Goal: Information Seeking & Learning: Learn about a topic

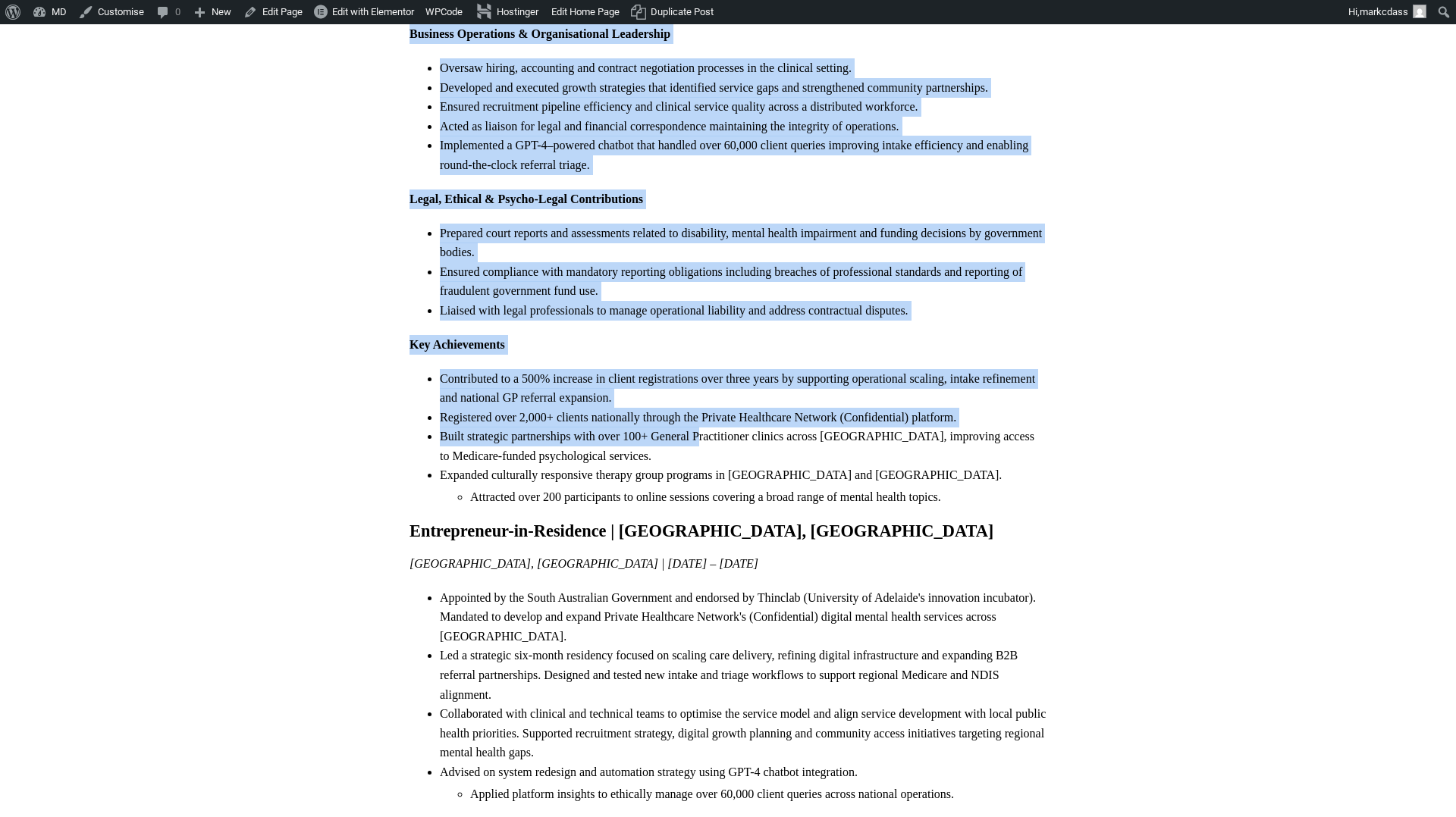
scroll to position [736, 0]
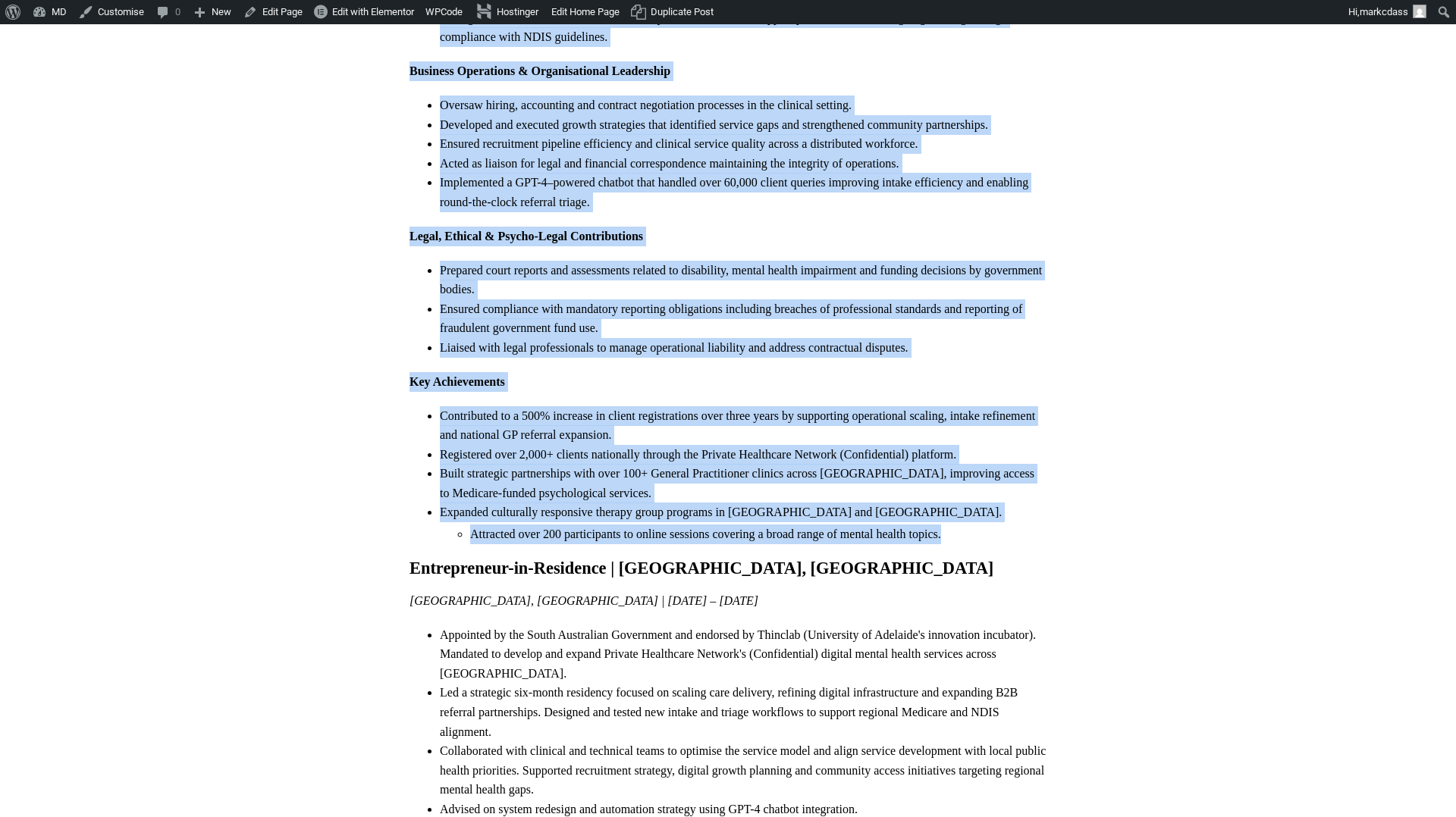
drag, startPoint x: 410, startPoint y: 108, endPoint x: 974, endPoint y: 540, distance: 710.4
copy div "Clinical Director & Registered Psychologist | Private Healthcare Network (Confi…"
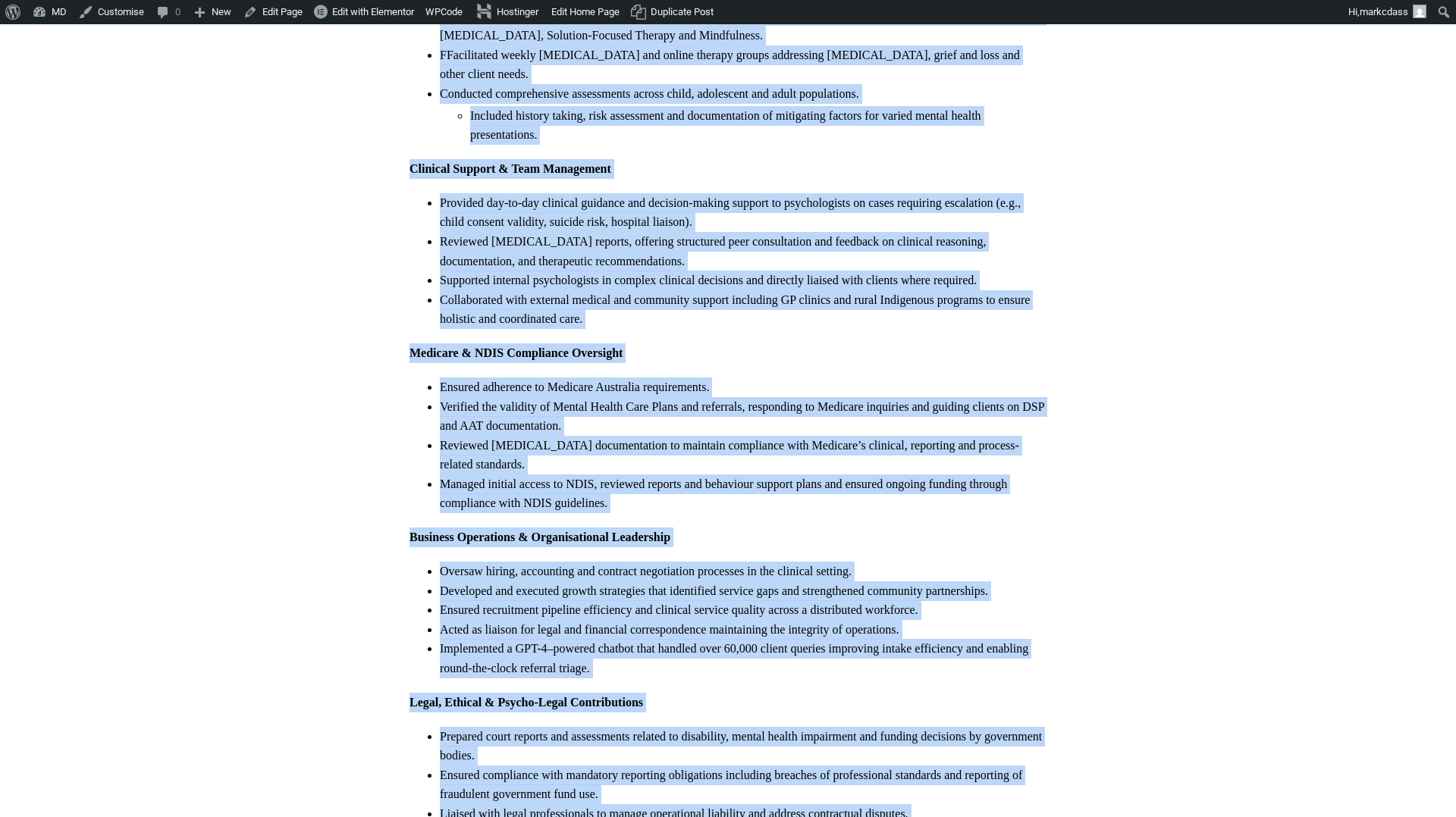
scroll to position [0, 0]
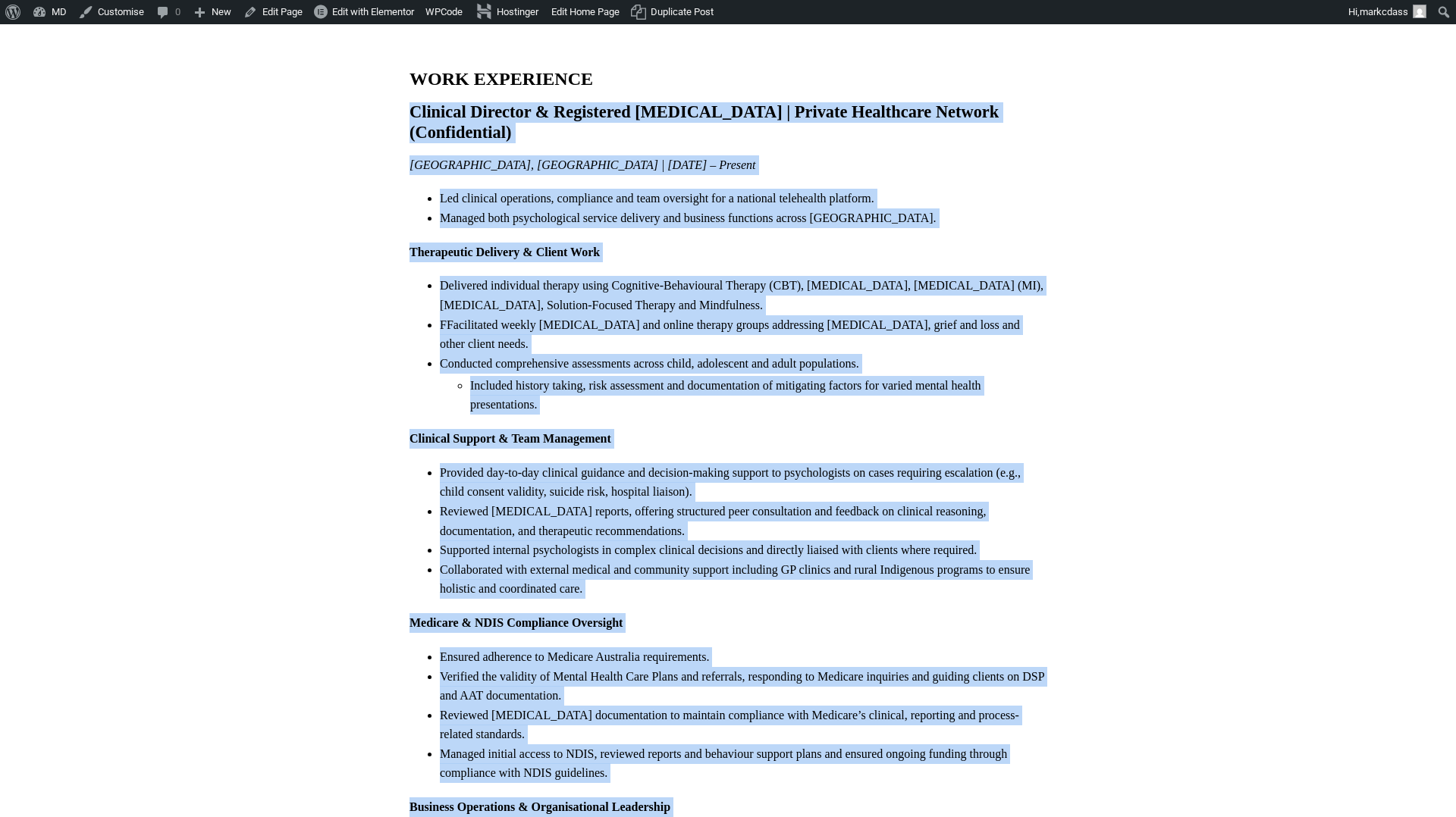
click at [662, 287] on li "Delivered individual therapy using Cognitive-Behavioural Therapy (CBT), [MEDICA…" at bounding box center [743, 295] width 606 height 38
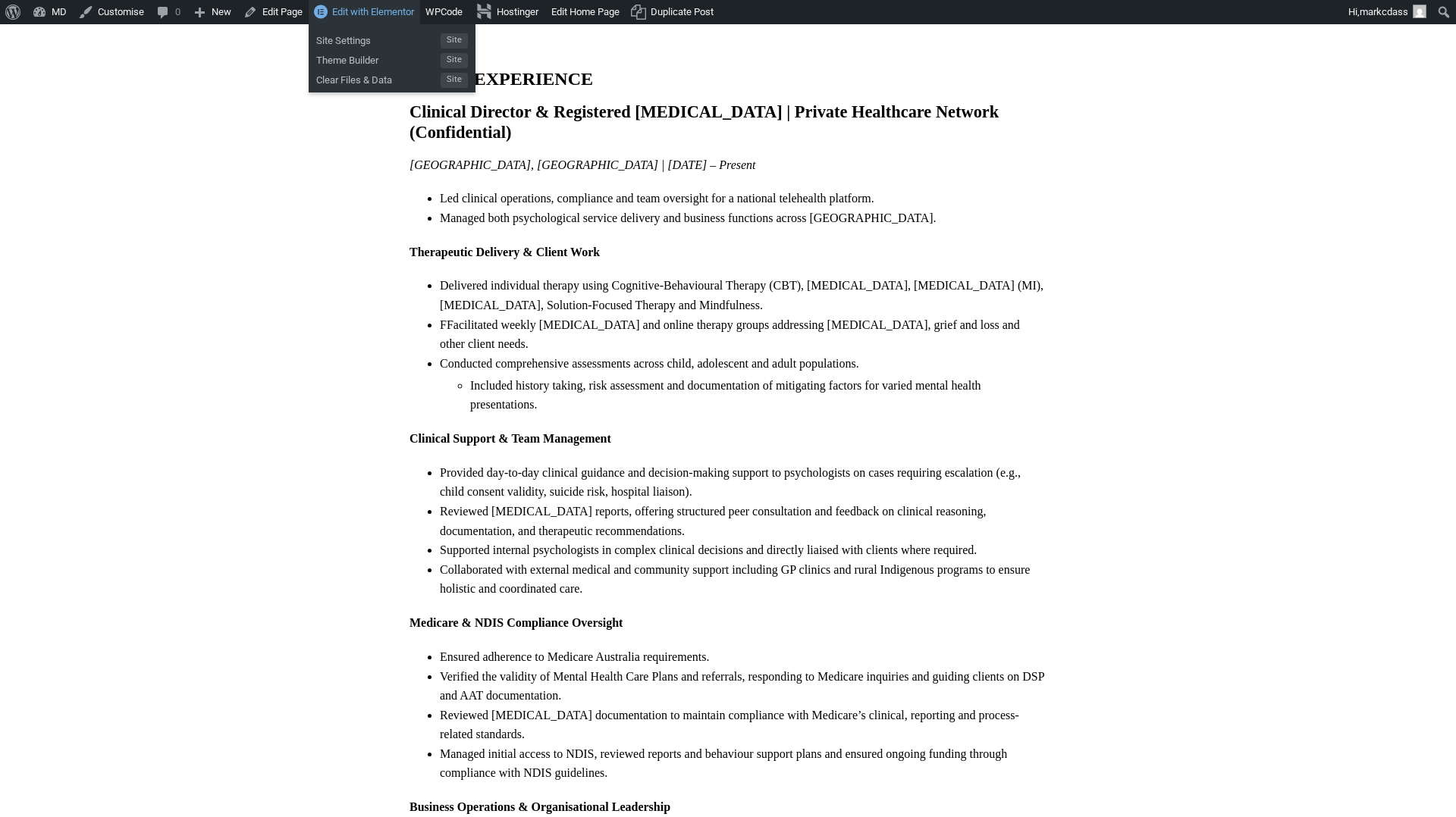
click at [397, 11] on span "Edit with Elementor" at bounding box center [373, 11] width 82 height 11
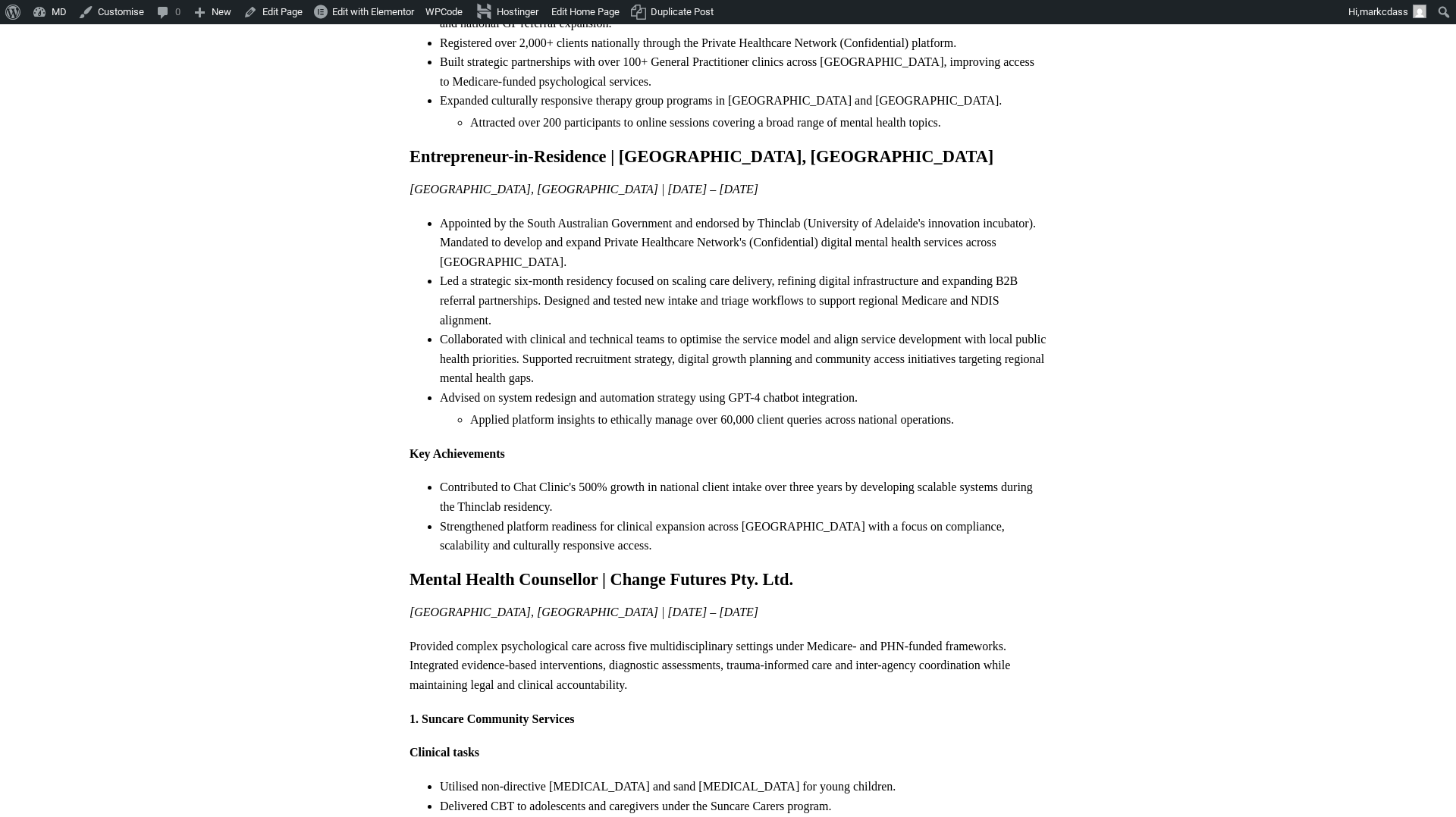
scroll to position [1158, 0]
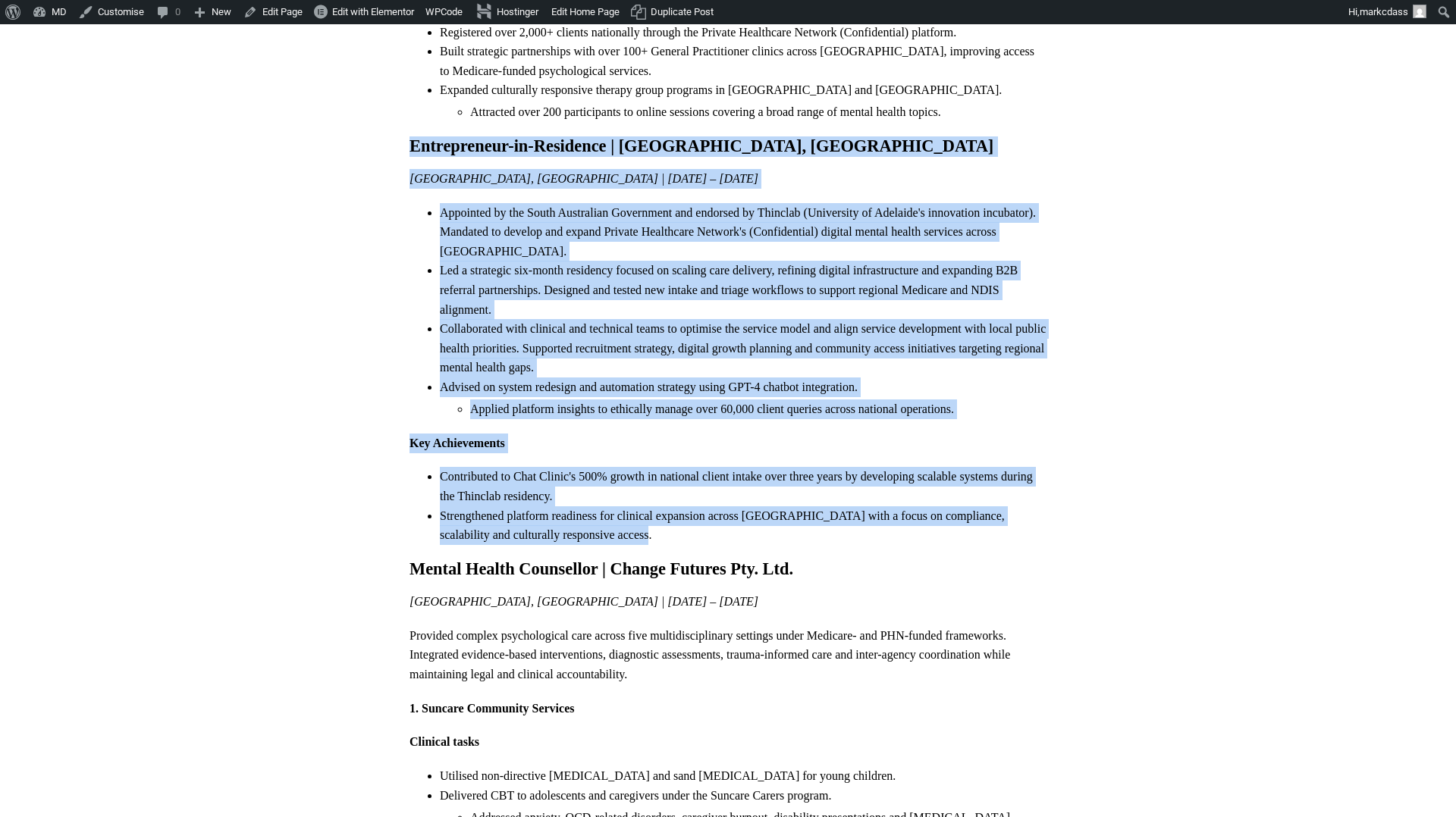
drag, startPoint x: 411, startPoint y: 141, endPoint x: 670, endPoint y: 536, distance: 472.3
copy div "Loremipsumdo-si-Ametconse | Adipiscing el Seddoeiu, Temporin Utlabore, Etdolore…"
click at [715, 494] on li "Contributed to Chat Clinic's 500% growth in national client intake over three y…" at bounding box center [743, 486] width 606 height 38
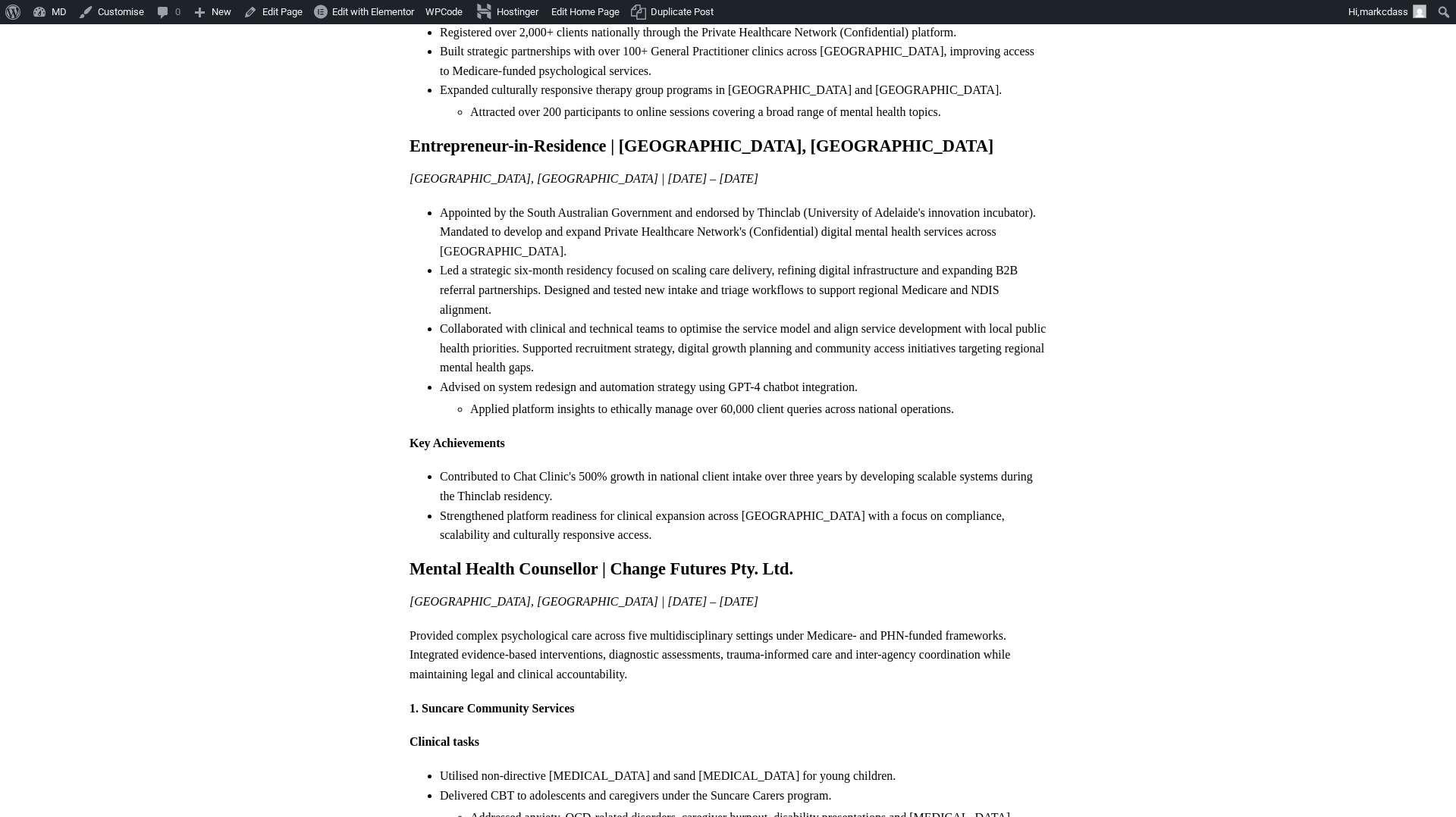
click at [626, 543] on li "Strengthened platform readiness for clinical expansion across [GEOGRAPHIC_DATA]…" at bounding box center [743, 525] width 606 height 38
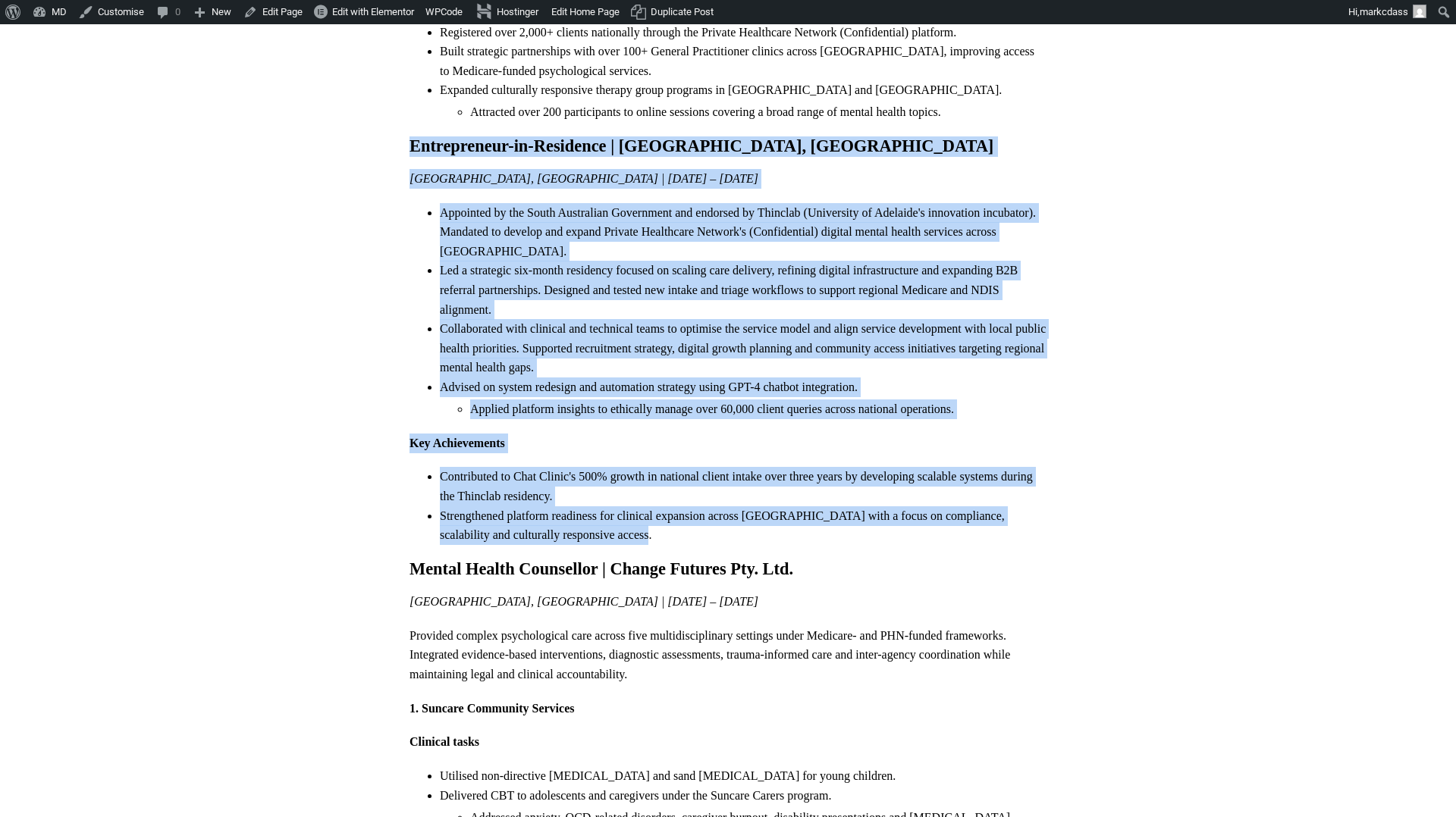
drag, startPoint x: 608, startPoint y: 539, endPoint x: 403, endPoint y: 153, distance: 437.1
copy div "Loremipsumdo-si-Ametconse | Adipiscing el Seddoeiu, Temporin Utlabore, Etdolore…"
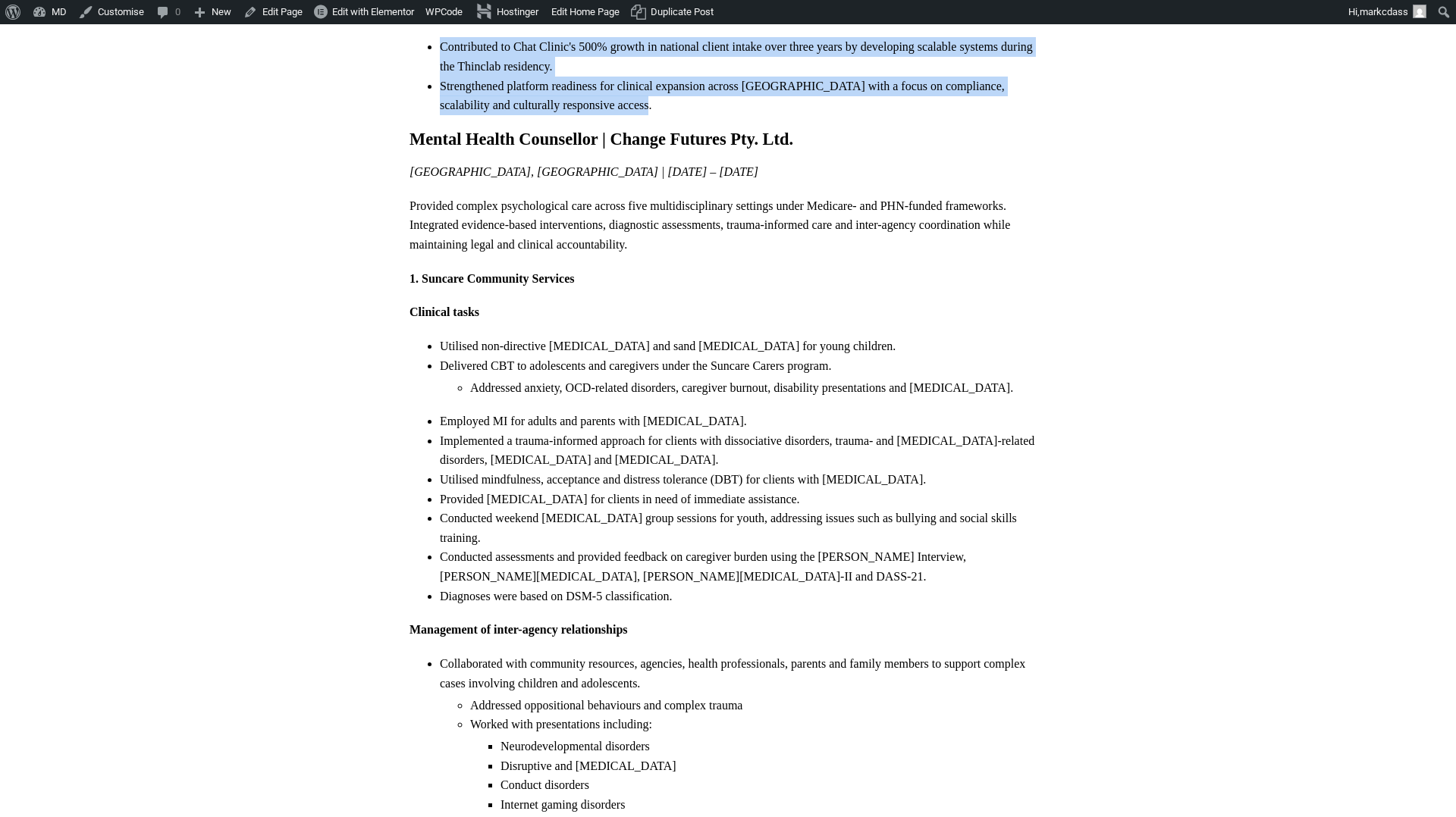
scroll to position [1620, 0]
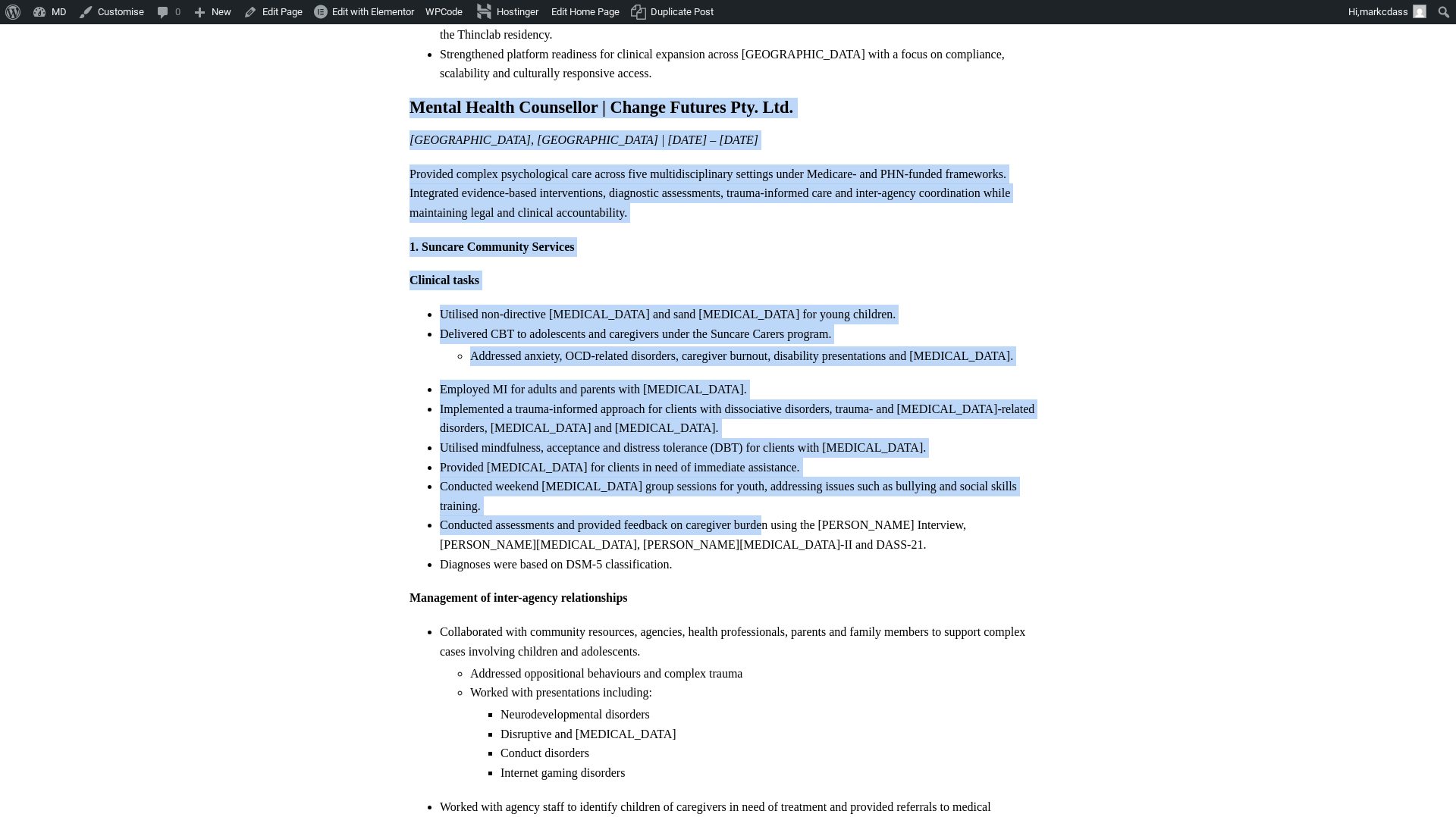
drag, startPoint x: 410, startPoint y: 103, endPoint x: 761, endPoint y: 503, distance: 532.2
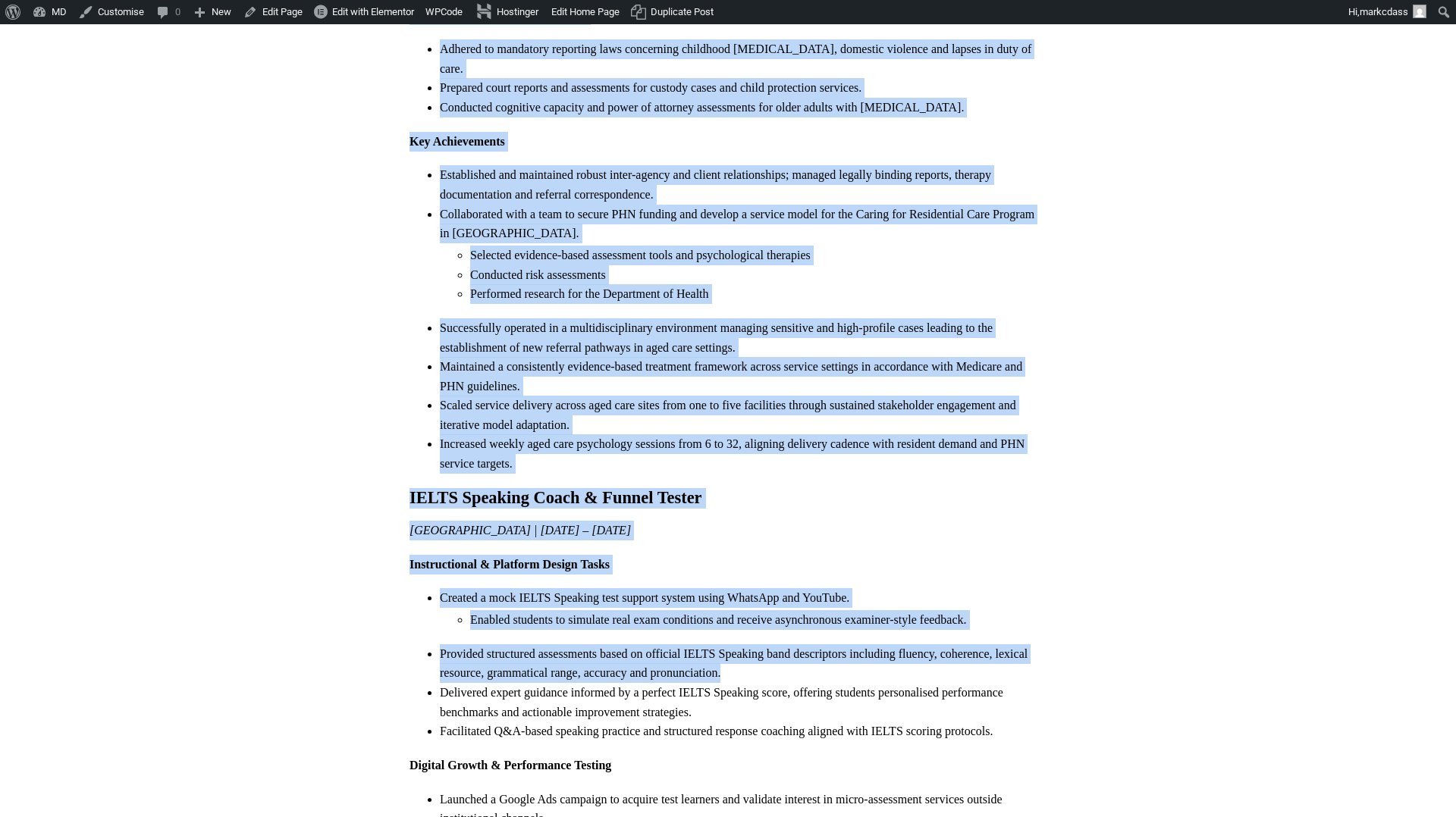
scroll to position [3666, 0]
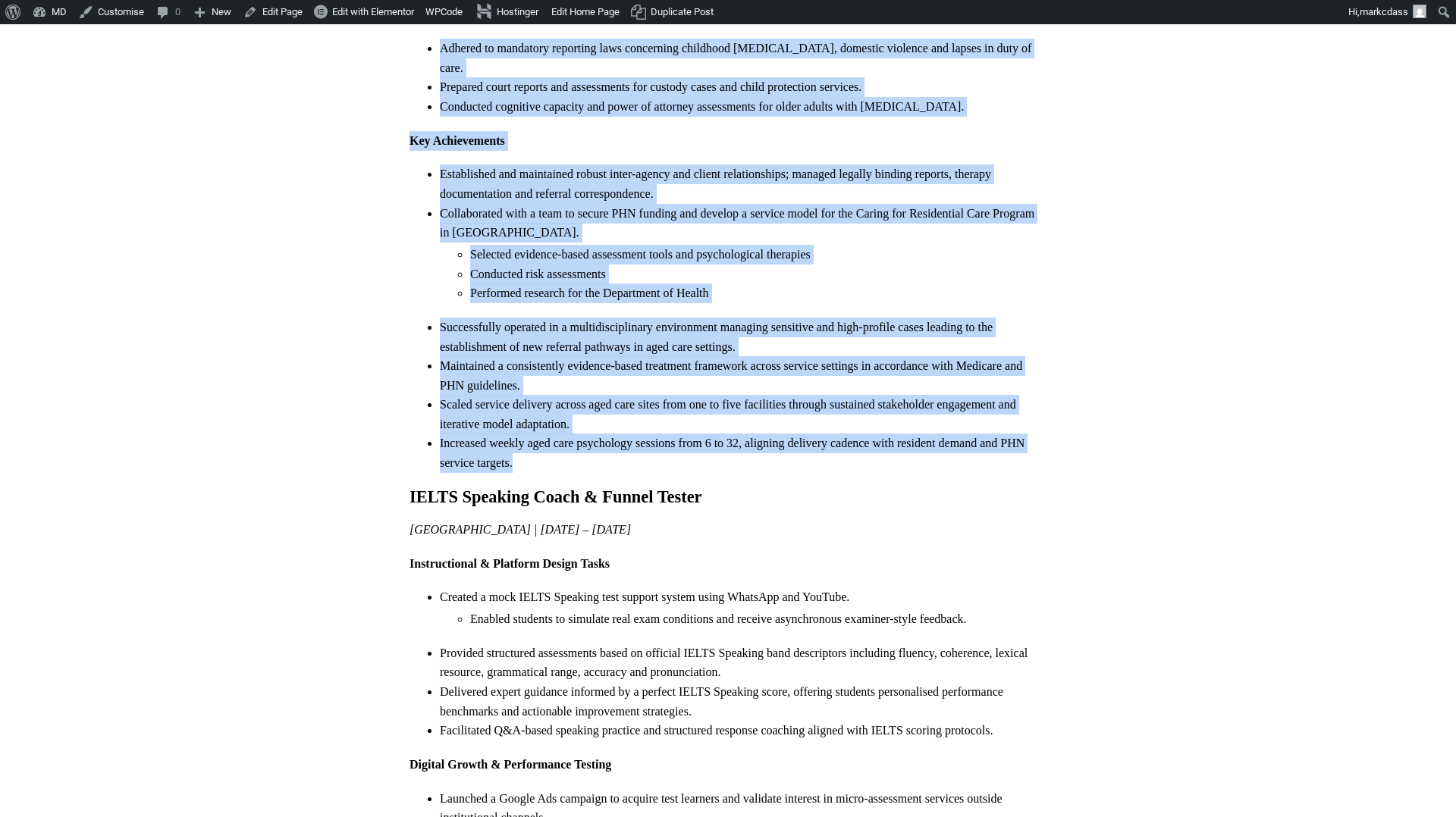
drag, startPoint x: 408, startPoint y: 166, endPoint x: 802, endPoint y: 348, distance: 434.0
copy div "Mental Health Counsellor | Change Futures Pty. Ltd. Brisbane, Australia | Nov 2…"
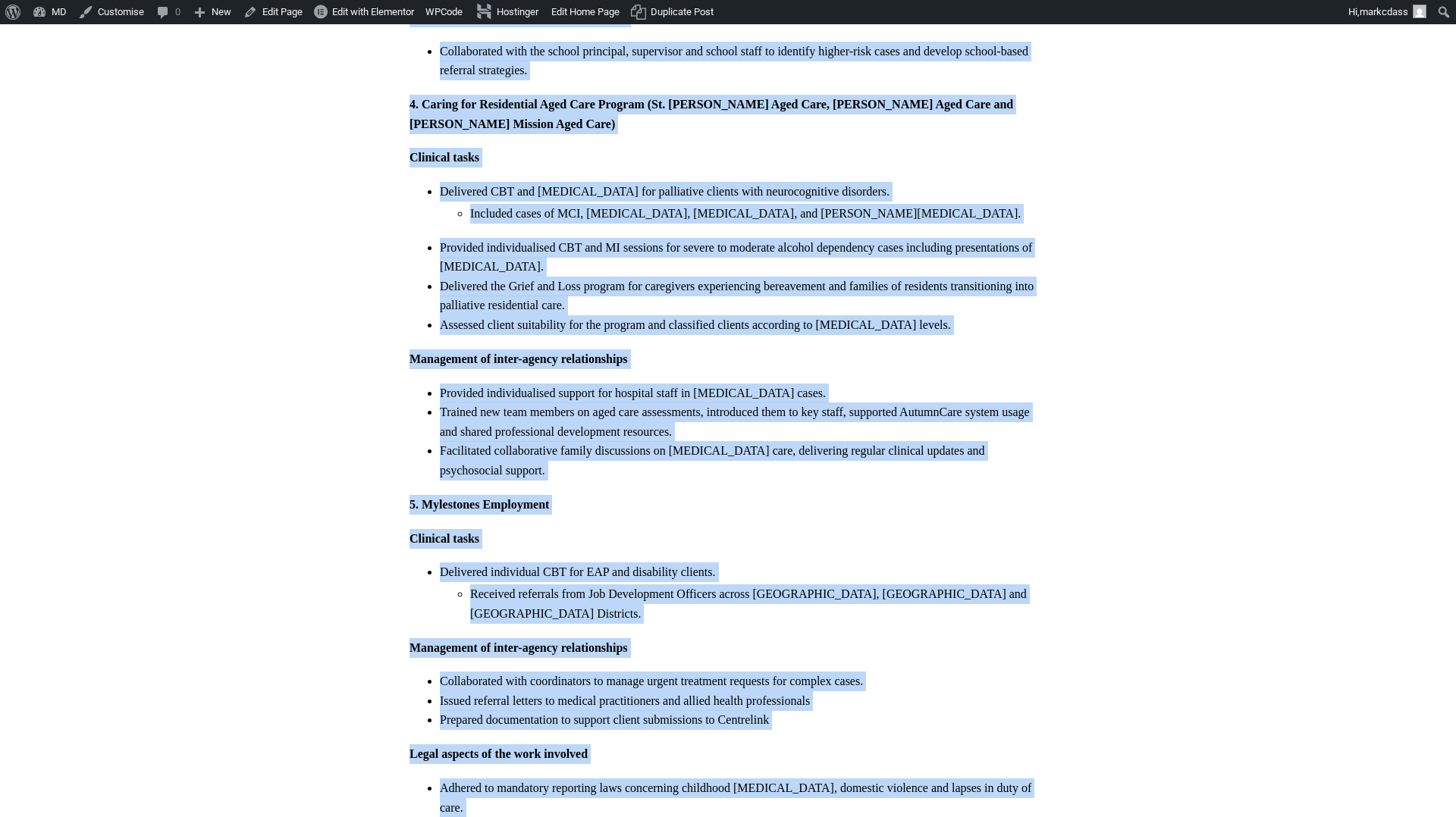
scroll to position [2927, 0]
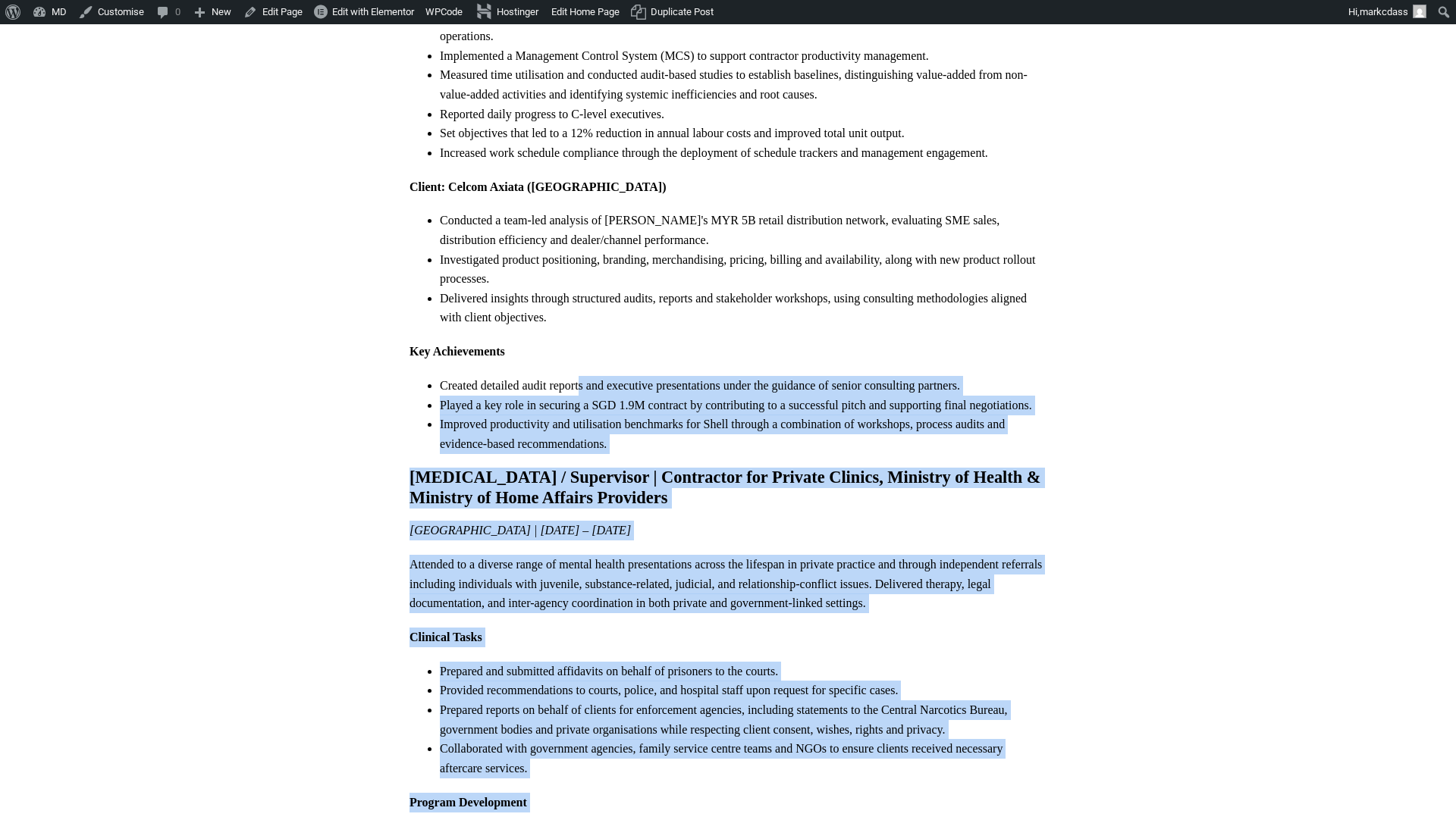
scroll to position [4953, 0]
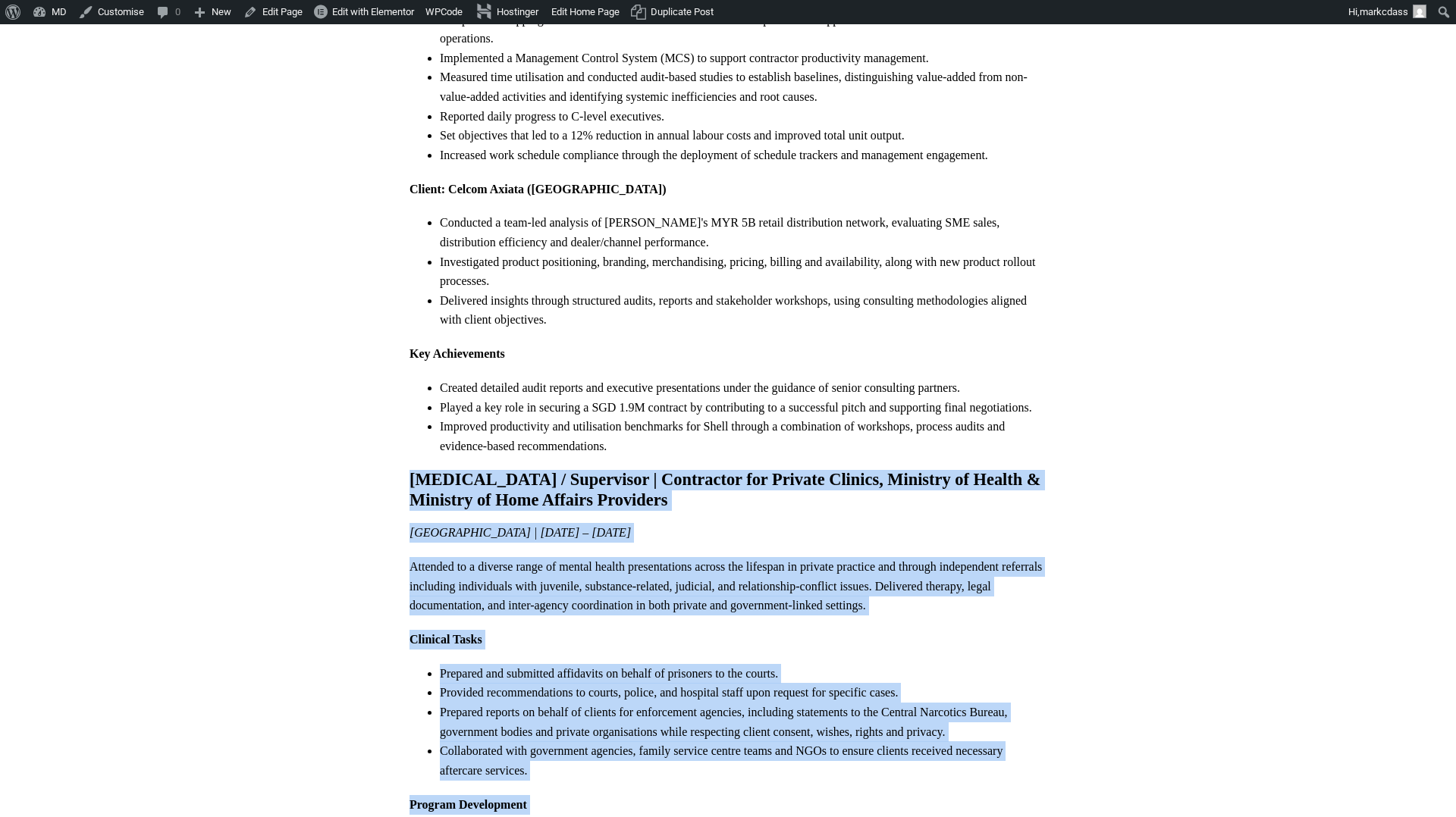
drag, startPoint x: 588, startPoint y: 395, endPoint x: 389, endPoint y: 361, distance: 201.9
click at [389, 361] on body "About WordPress About WordPress Get Involved WordPress.org Documentation Learn …" at bounding box center [728, 191] width 682 height 10179
copy div "Psychologist / Supervisor | Contractor for Private Clinics, Ministry of Health …"
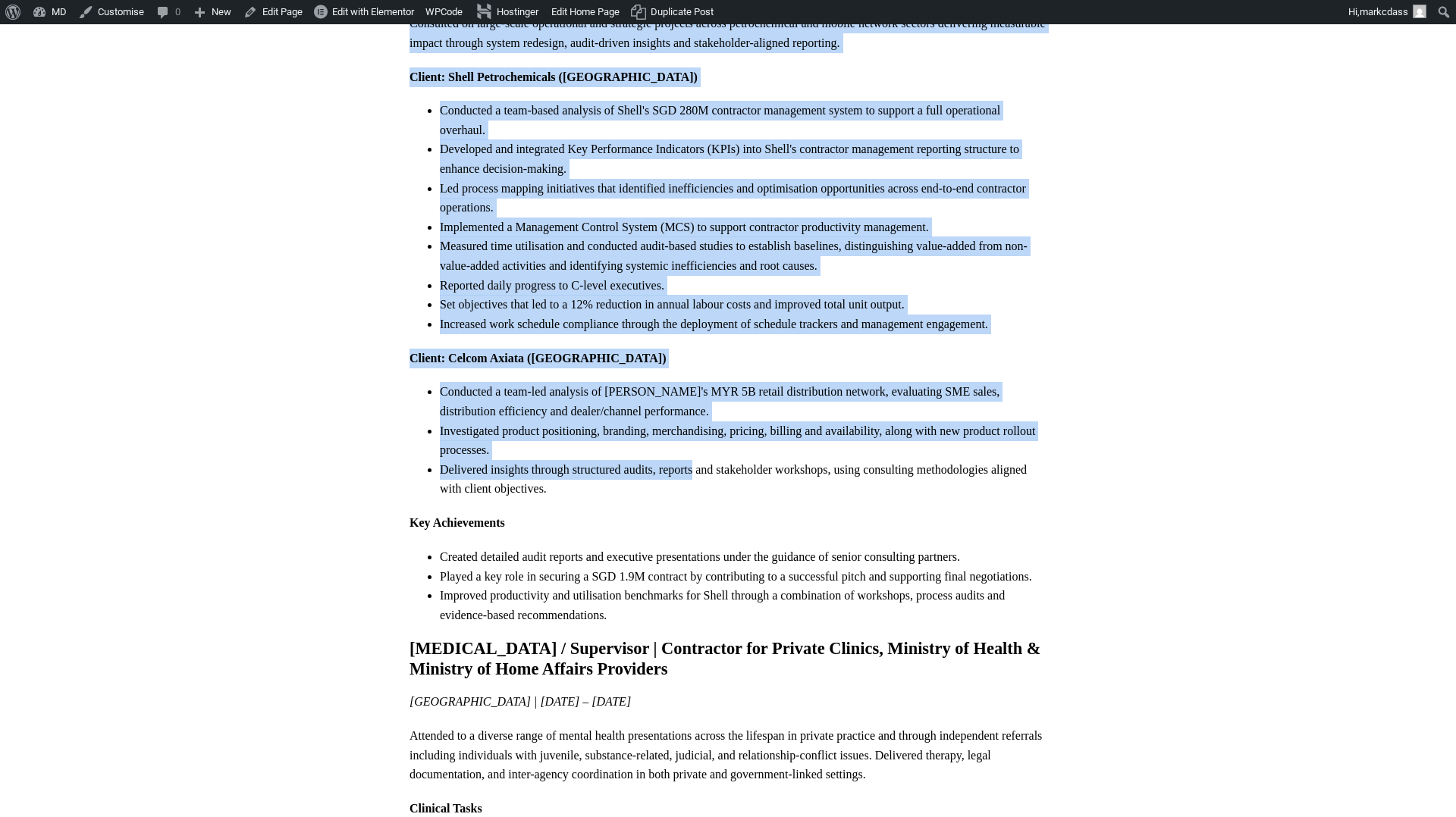
scroll to position [4730, 0]
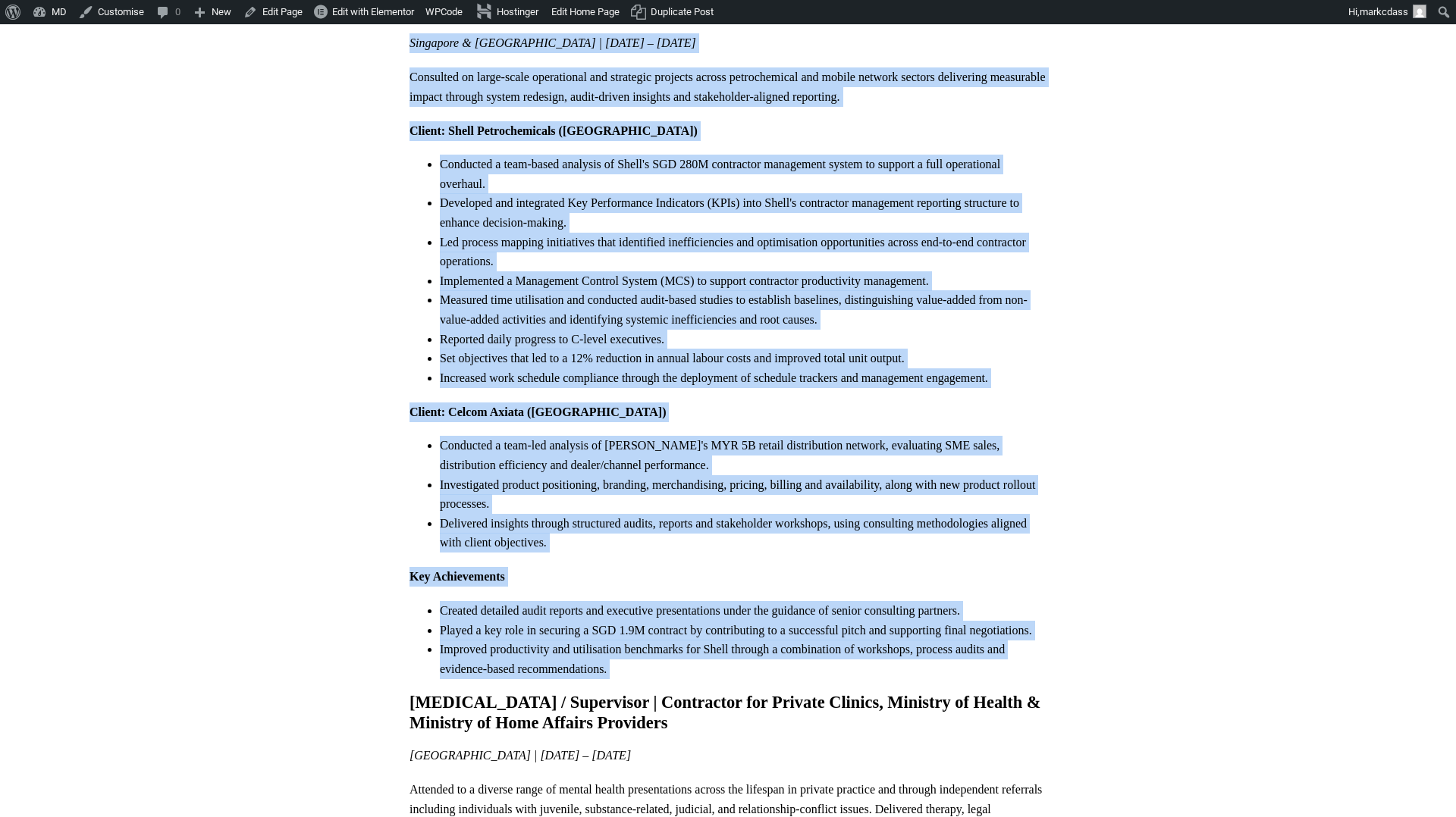
drag, startPoint x: 394, startPoint y: 191, endPoint x: 658, endPoint y: 564, distance: 457.0
click at [658, 564] on body "About WordPress About WordPress Get Involved WordPress.org Documentation Learn …" at bounding box center [728, 414] width 682 height 10179
copy div "Loremipsum Dolorsitam | Consec Adipiscing Elitseddo & Eiusmodt | Inc 4071 – Utl…"
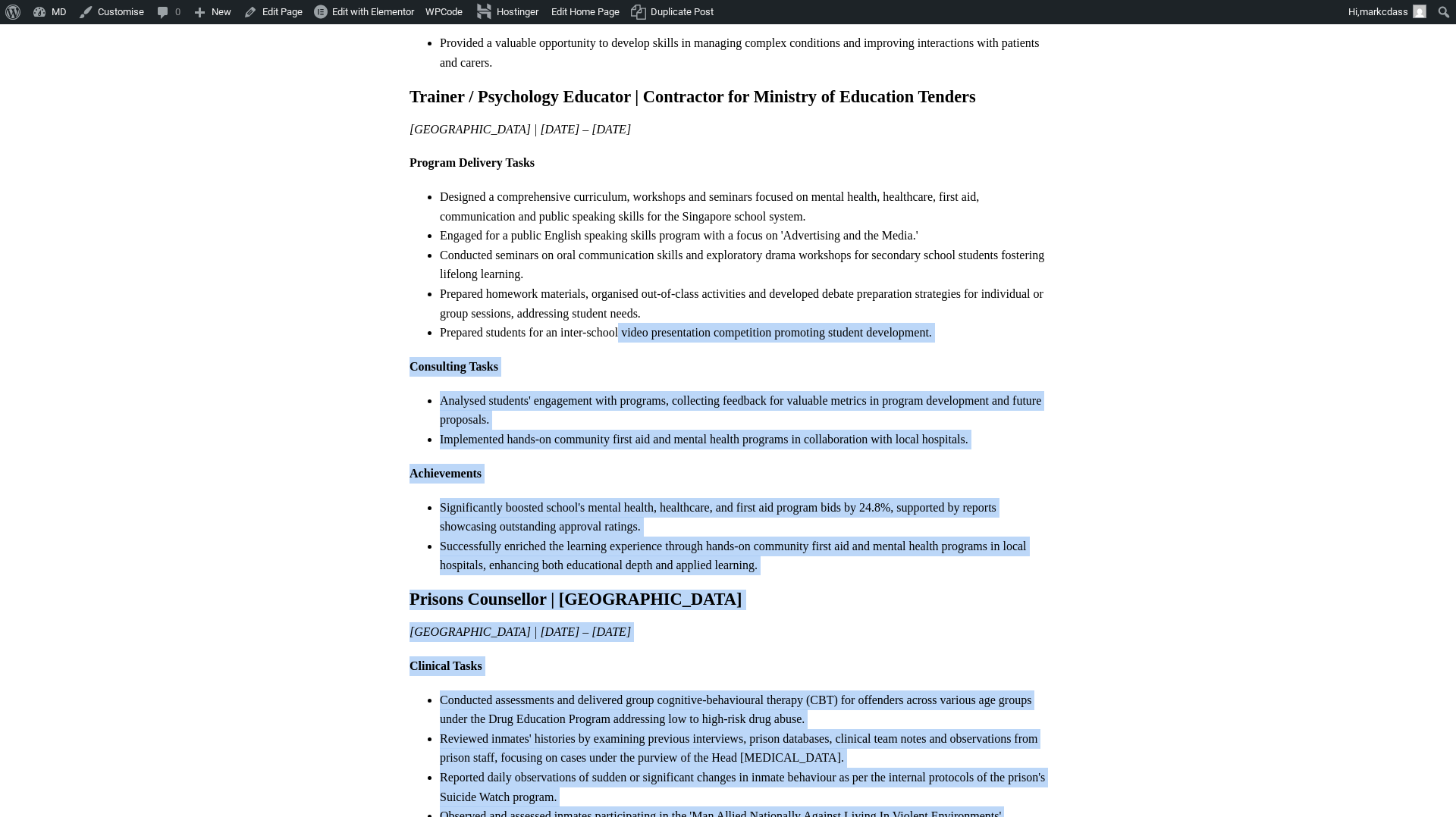
scroll to position [6892, 0]
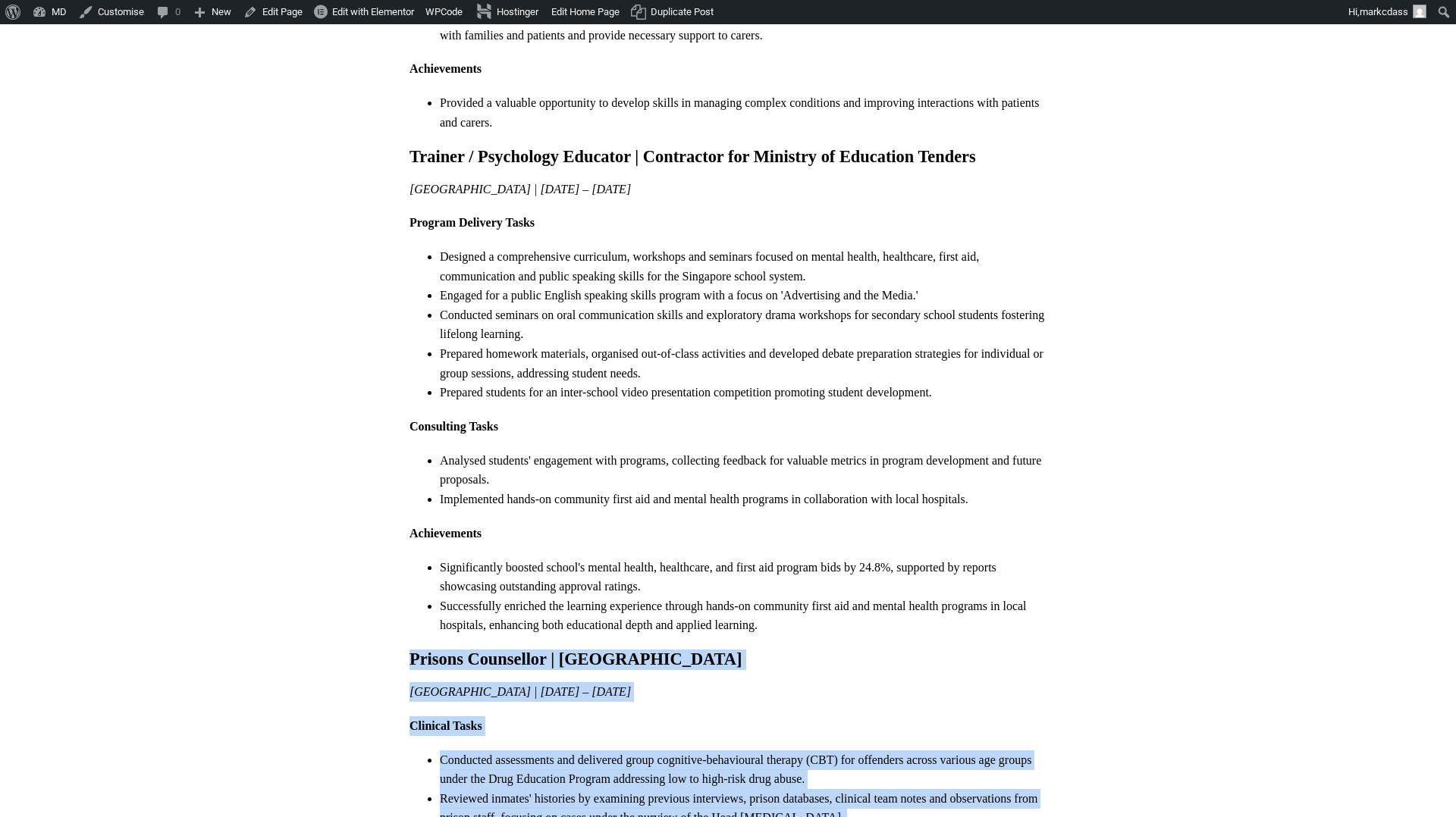
drag, startPoint x: 617, startPoint y: 482, endPoint x: 377, endPoint y: 537, distance: 246.2
copy div "Prisons Counsellor | Changi Prison Singapore | Nov 2011 – Feb 2012 Clinical Tas…"
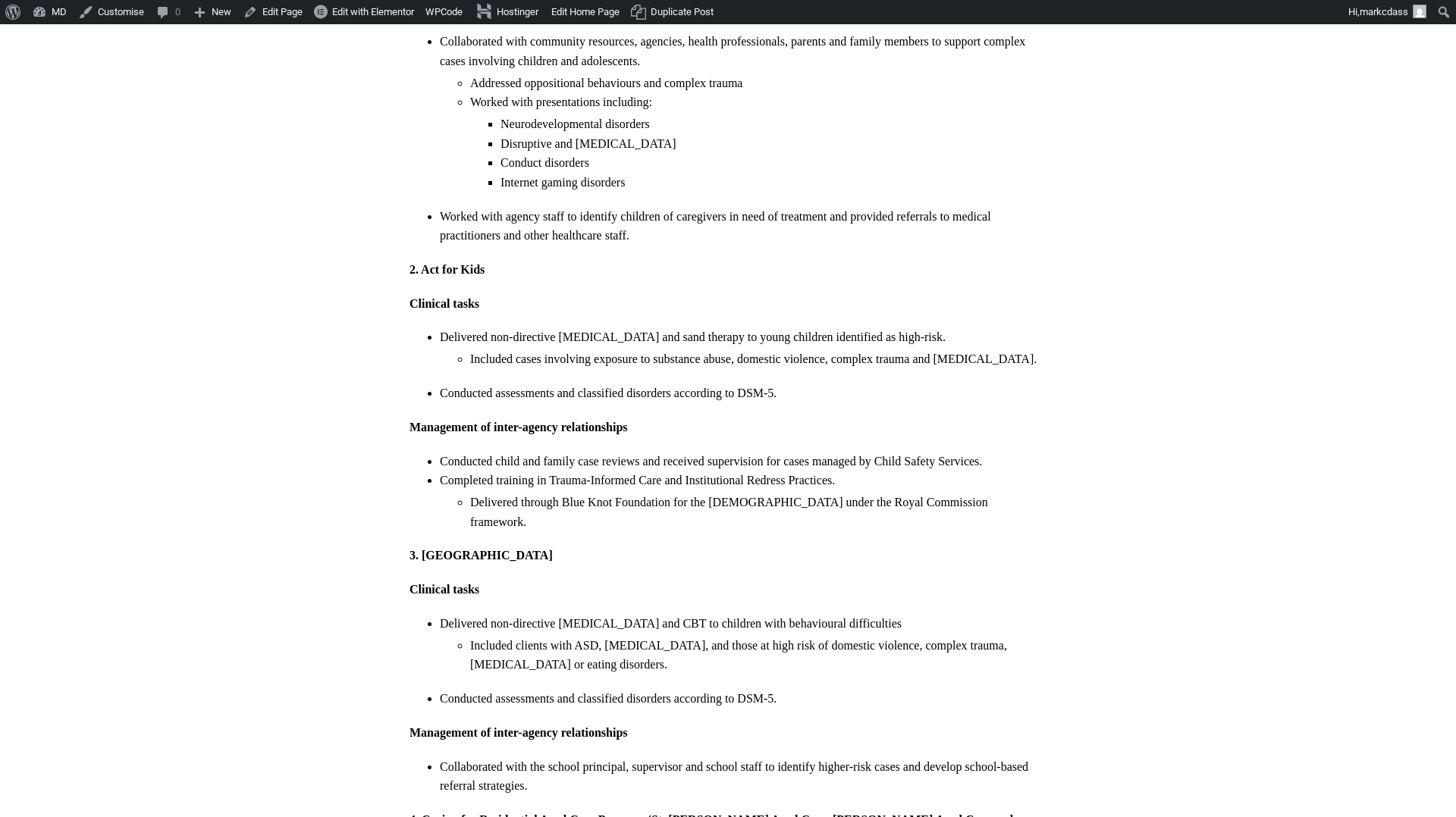
scroll to position [2273, 0]
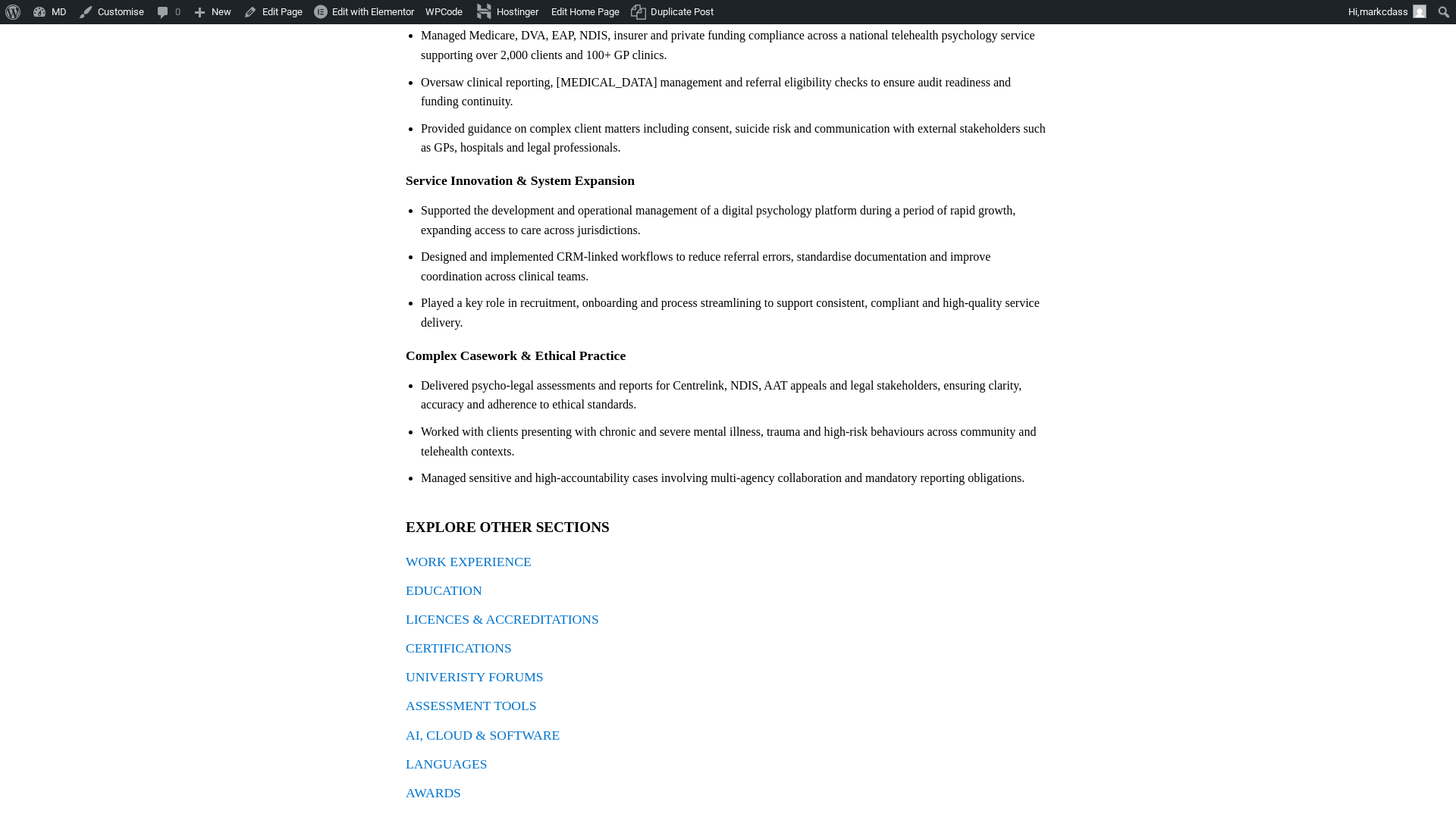
scroll to position [401, 0]
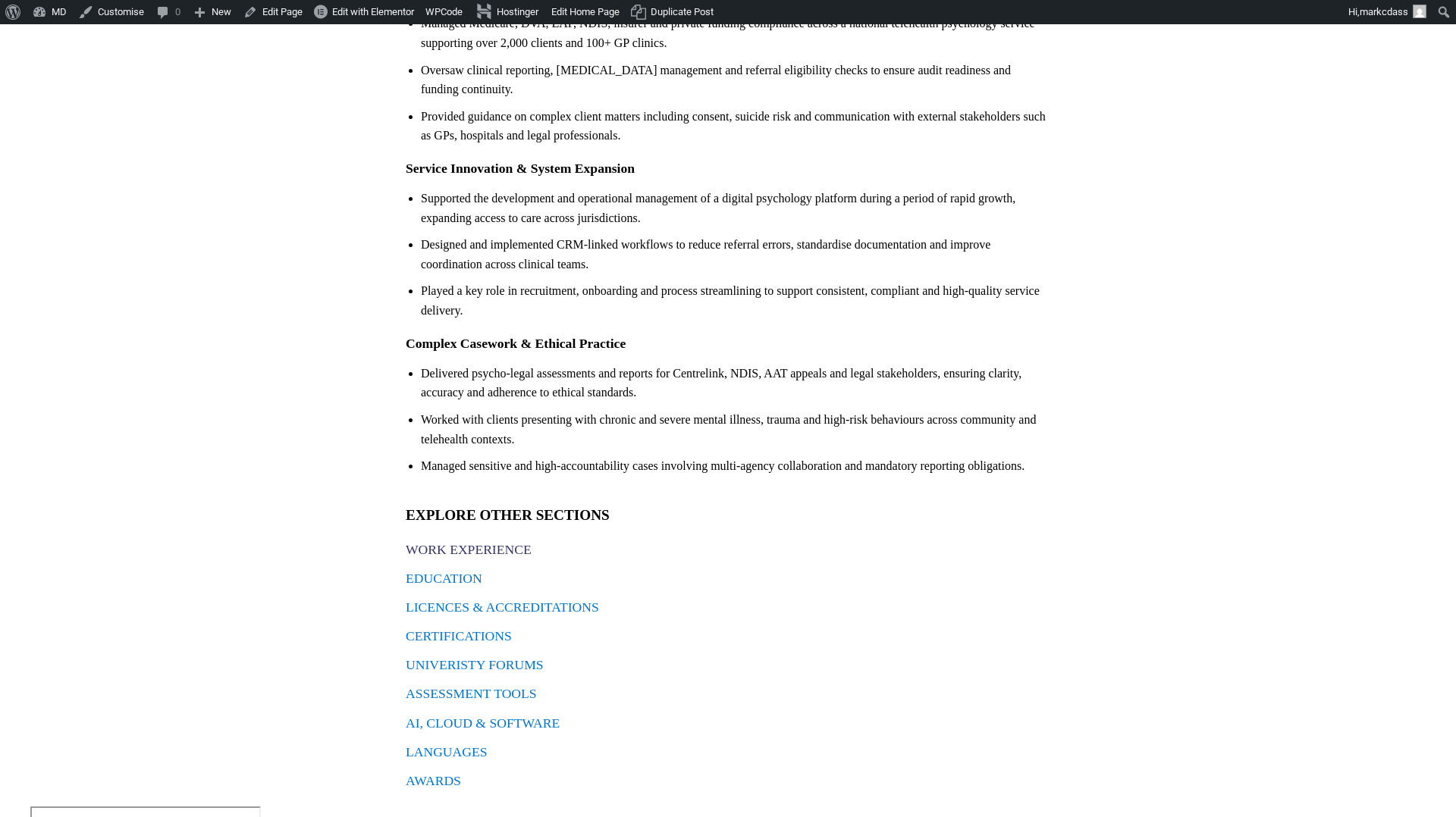
click at [482, 542] on link "WORK EXPERIENCE" at bounding box center [469, 549] width 125 height 15
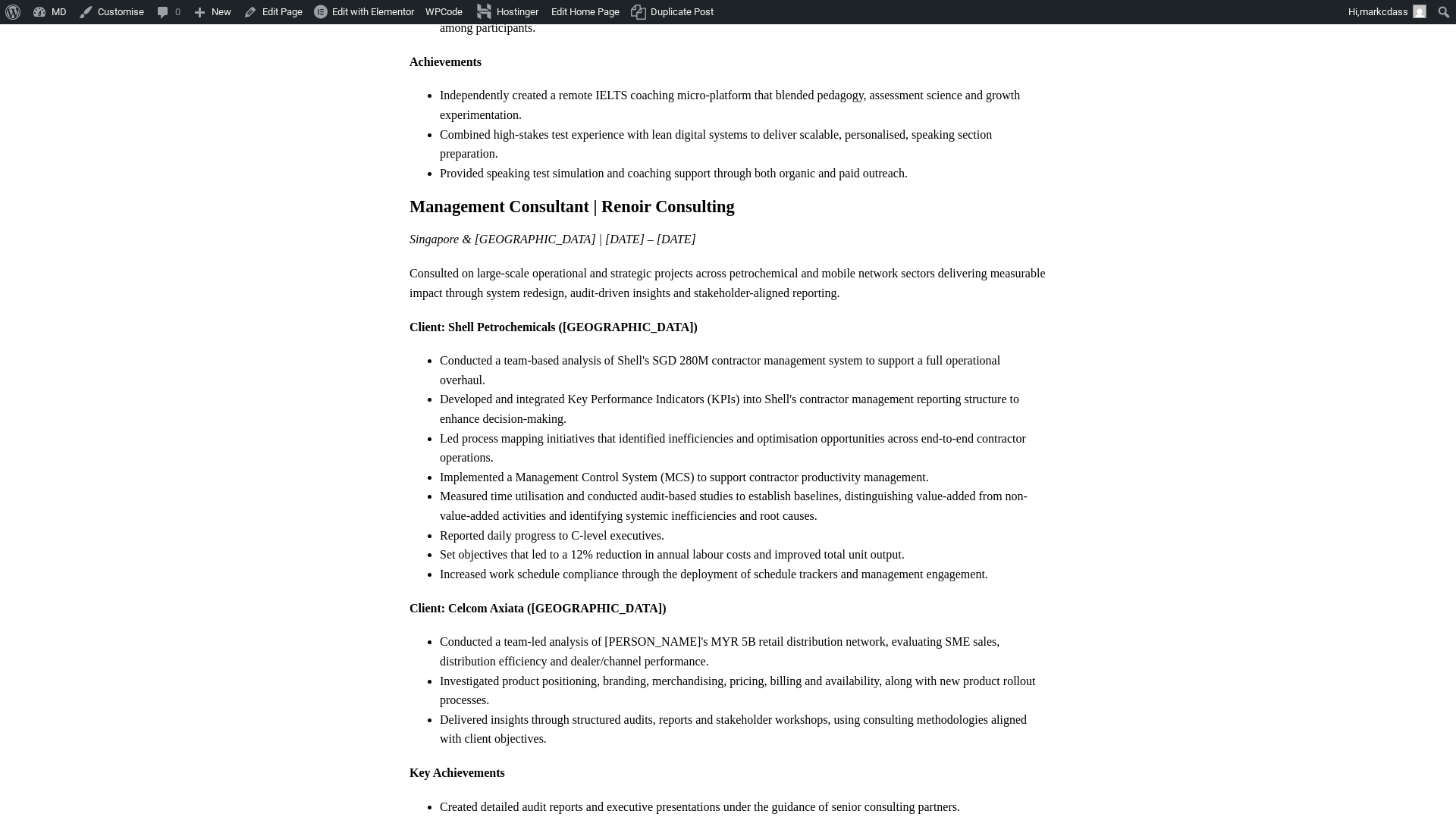
scroll to position [4548, 0]
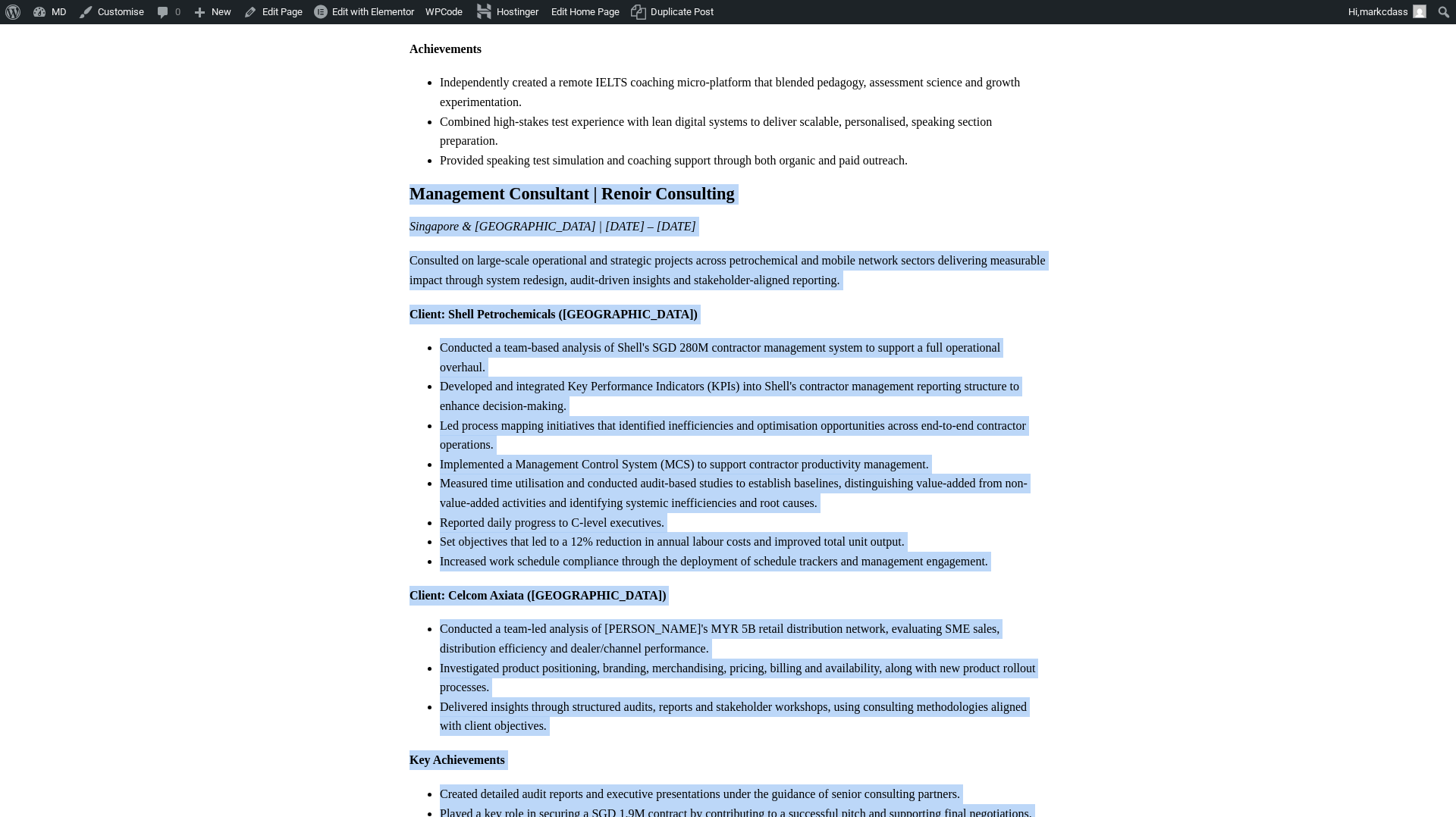
drag, startPoint x: 407, startPoint y: 75, endPoint x: 698, endPoint y: 752, distance: 736.9
click at [698, 752] on div "Work Experience – [PERSON_NAME] WORK EXPERIENCE Clinical Director & Registered …" at bounding box center [728, 536] width 653 height 10057
copy div "Loremipsum Dolorsitam | Consec Adipiscing Elitseddo & Eiusmodt | Inc 4071 – Utl…"
click at [1141, 171] on html "About WordPress About WordPress Get Involved [DOMAIN_NAME] Documentation Learn …" at bounding box center [728, 597] width 1456 height 10240
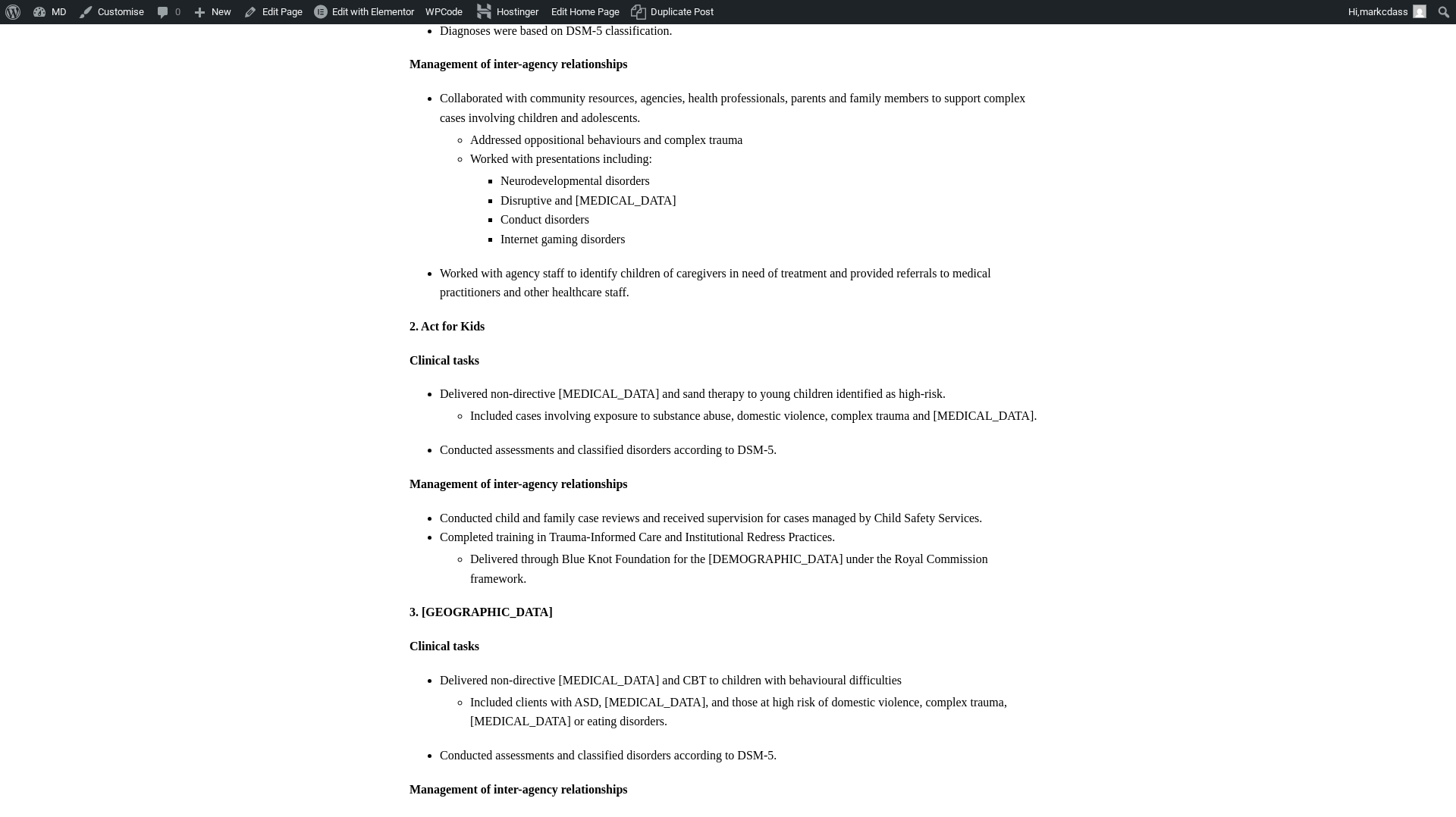
scroll to position [2152, 0]
drag, startPoint x: 410, startPoint y: 47, endPoint x: 658, endPoint y: 56, distance: 248.2
click at [658, 56] on p "Management of inter-agency relationships" at bounding box center [728, 65] width 637 height 20
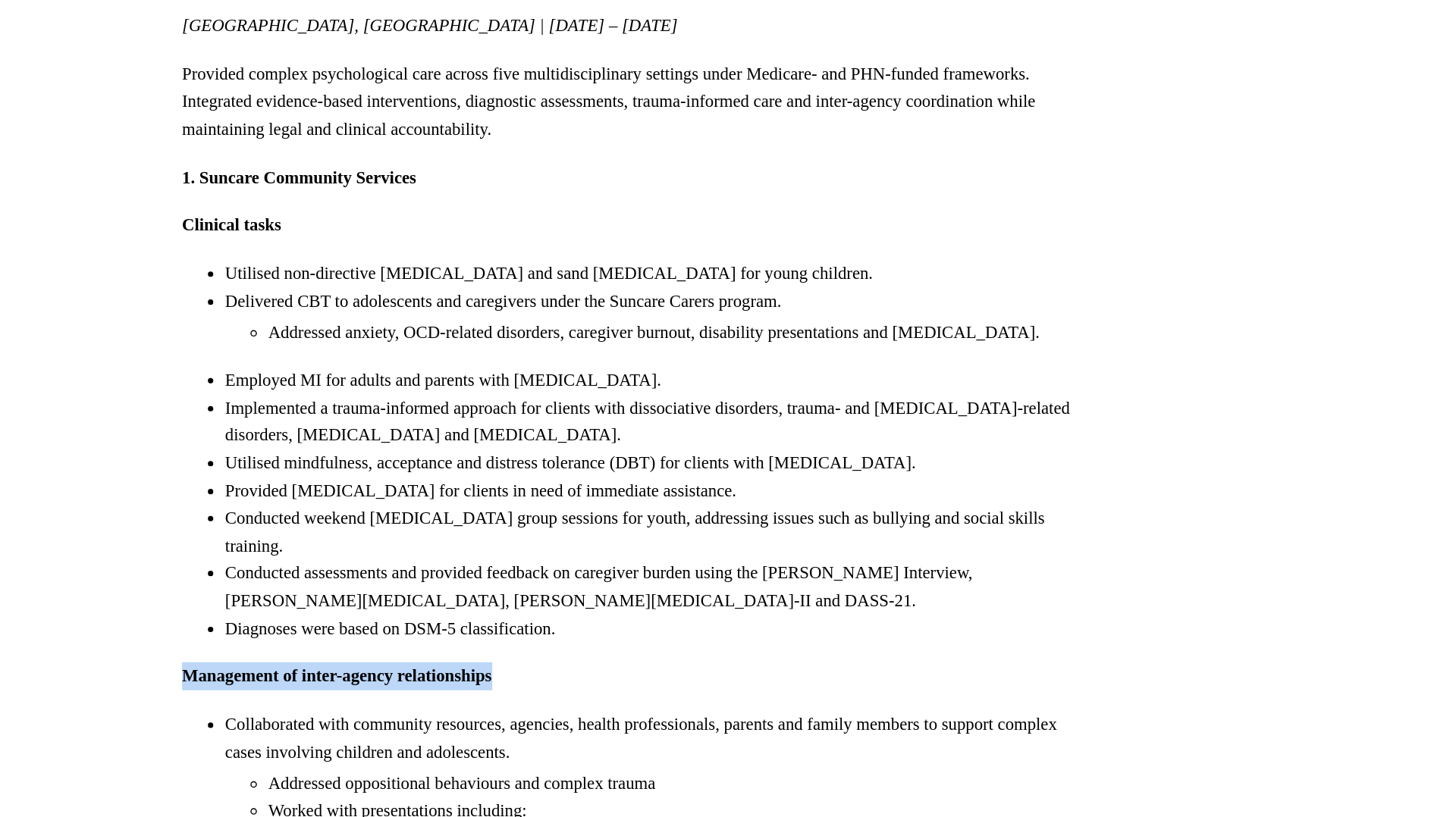
scroll to position [1499, 0]
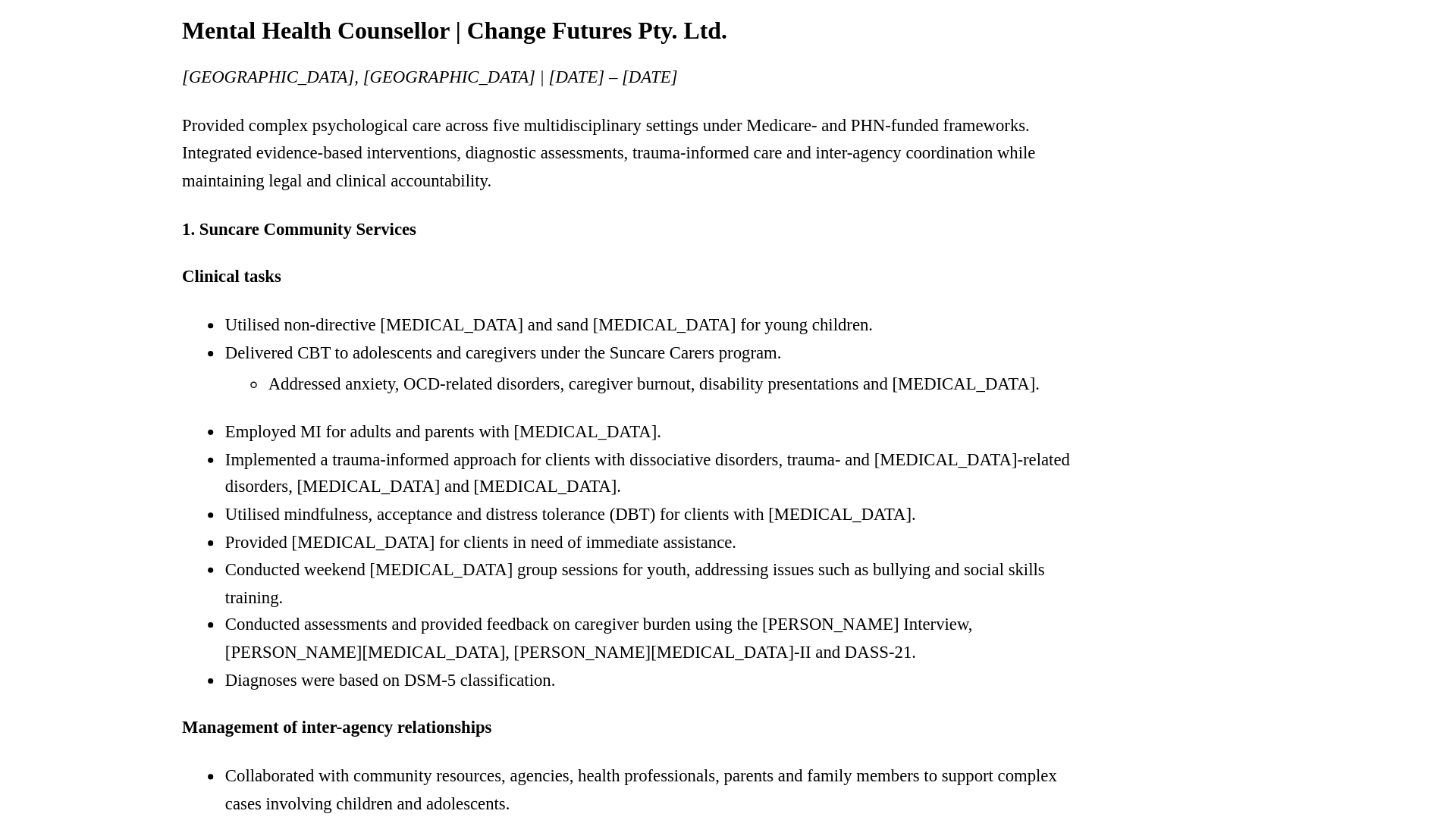
click at [877, 517] on li "Employed MI for adults and parents with [MEDICAL_DATA]." at bounding box center [743, 510] width 606 height 20
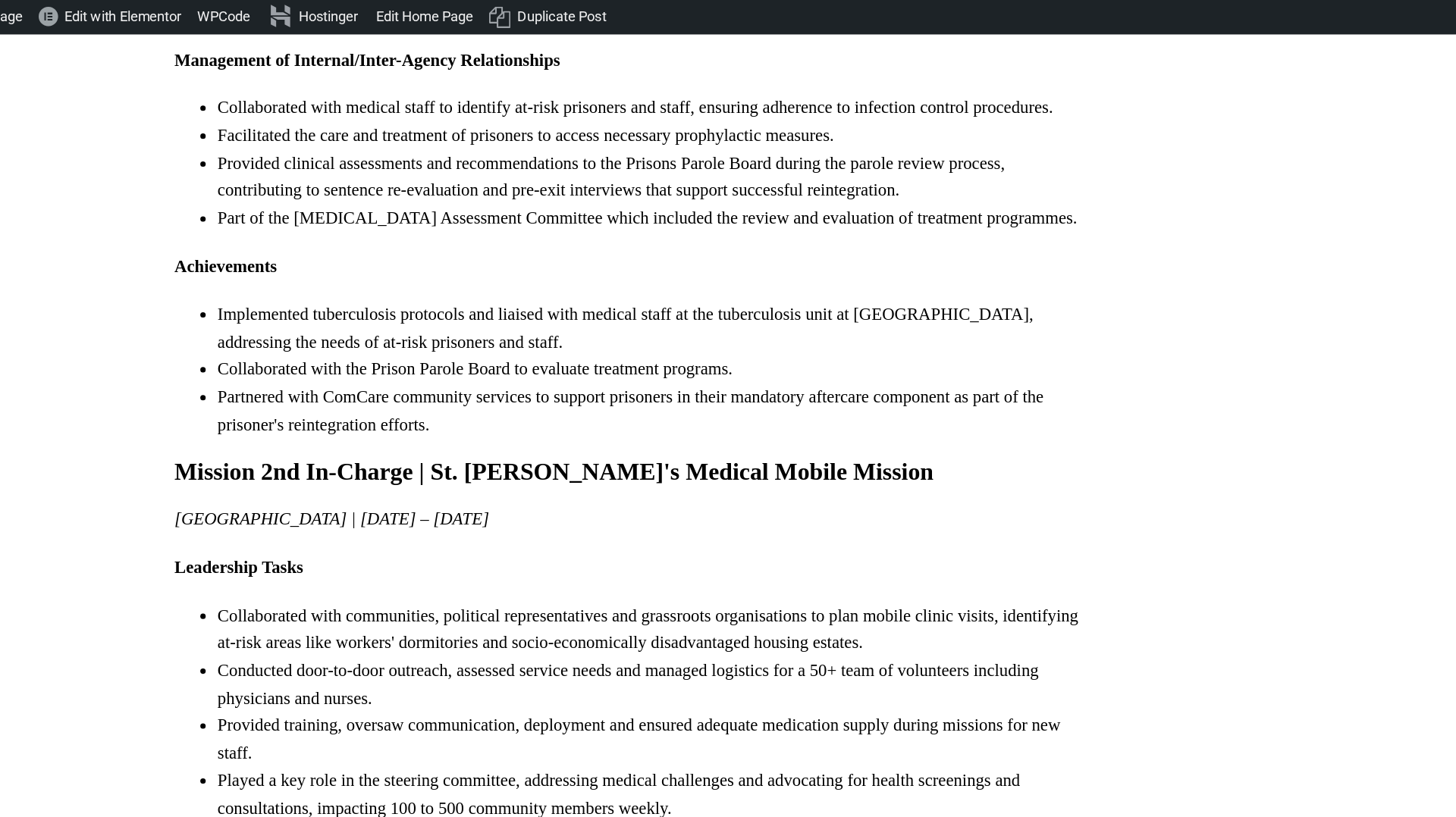
scroll to position [7928, 0]
